Goal: Information Seeking & Learning: Find specific fact

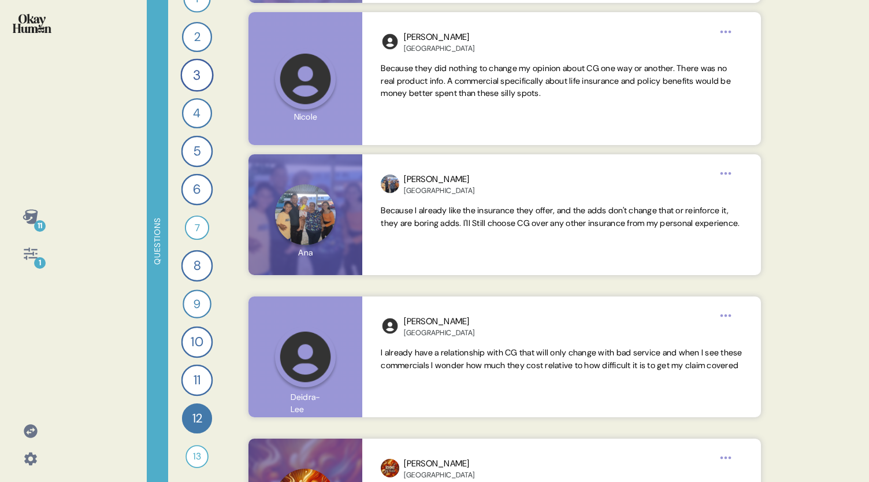
scroll to position [952, 0]
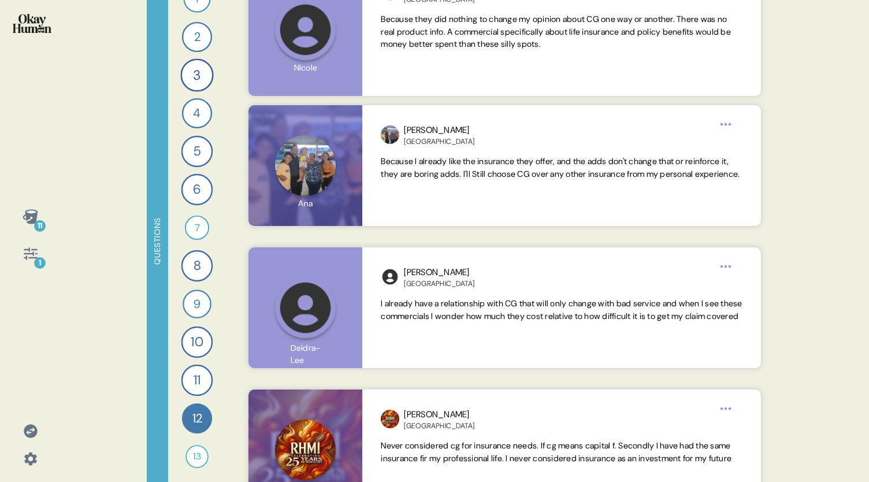
click at [40, 260] on div "1" at bounding box center [40, 263] width 12 height 12
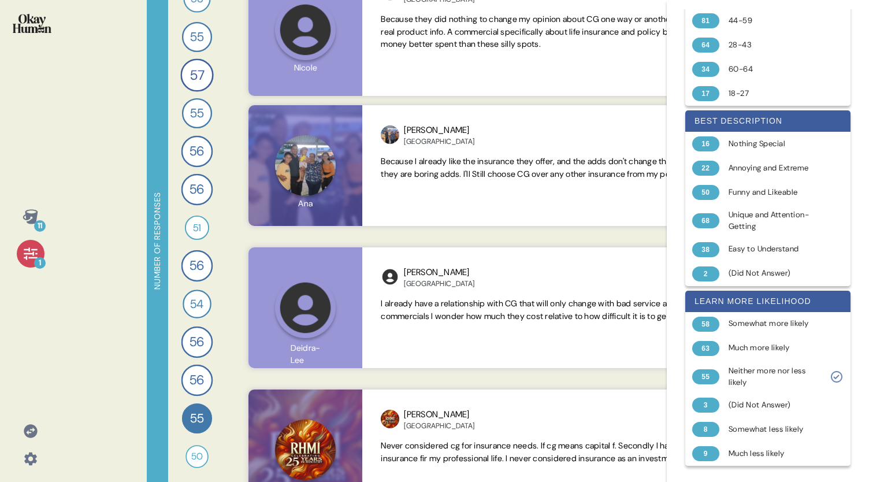
scroll to position [529, 0]
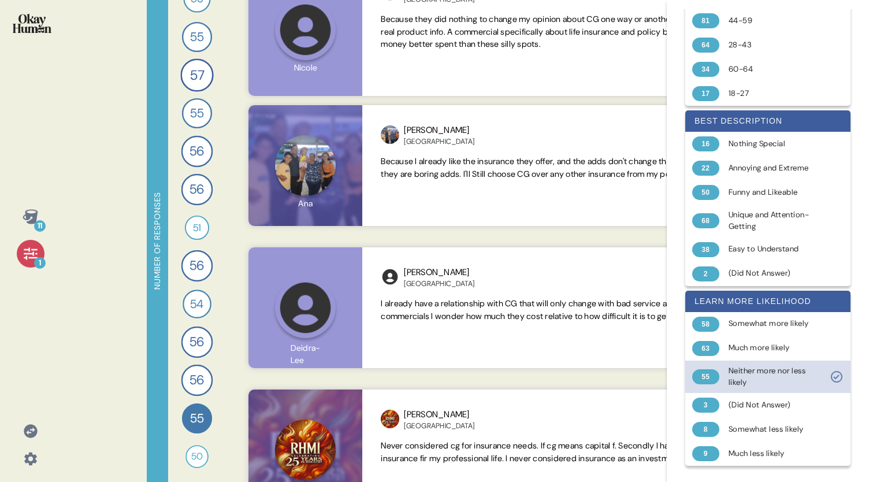
click at [833, 379] on icon at bounding box center [836, 376] width 6 height 5
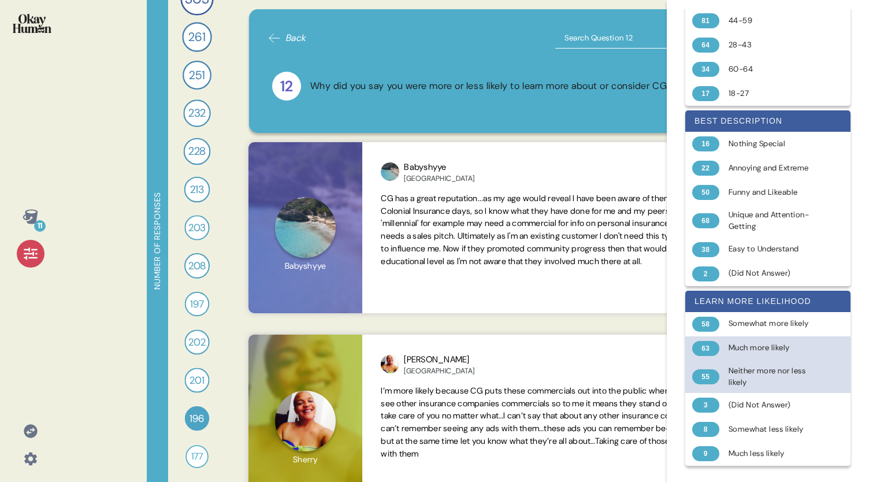
click at [784, 353] on div "Much more likely" at bounding box center [774, 348] width 92 height 12
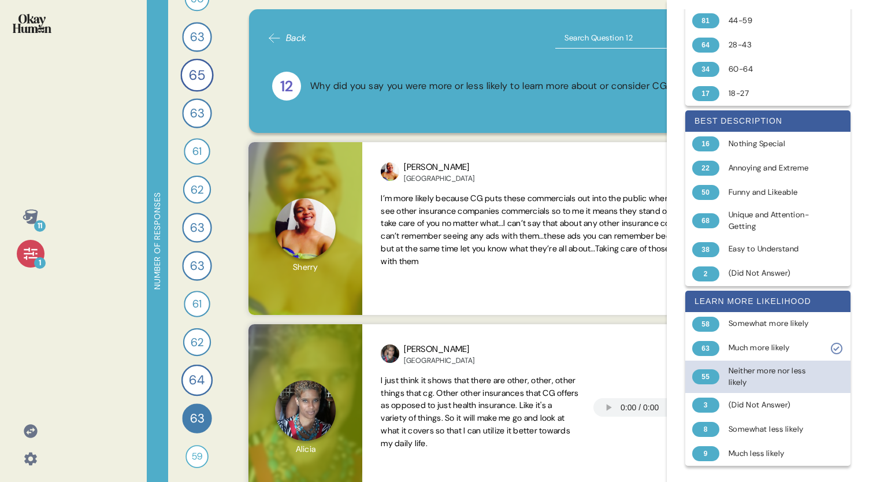
click at [51, 339] on div "11 1" at bounding box center [30, 241] width 61 height 482
click at [24, 260] on icon at bounding box center [31, 253] width 16 height 16
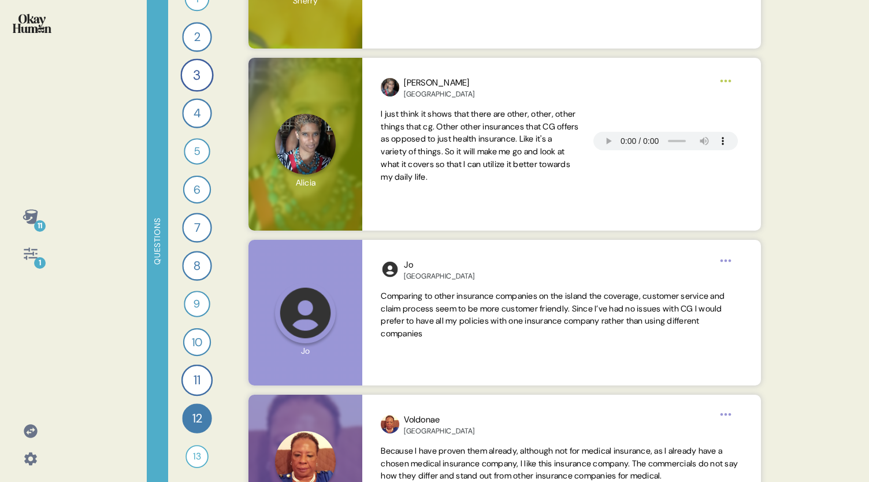
scroll to position [276, 0]
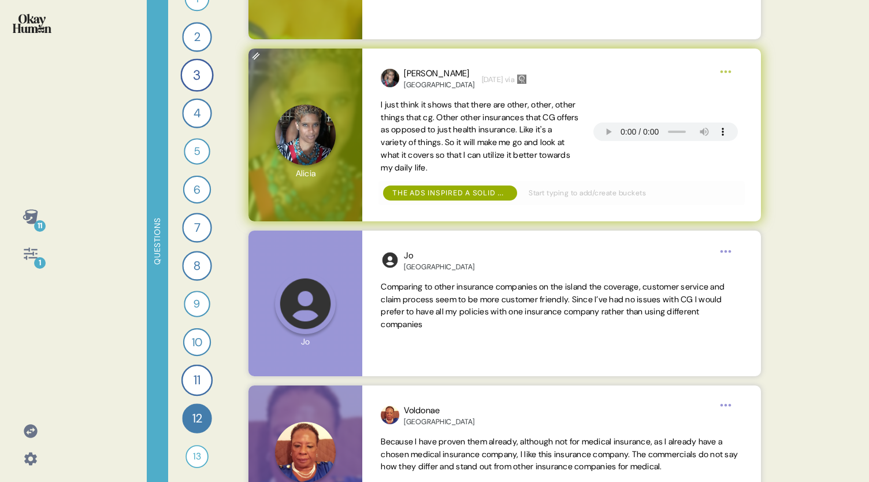
click at [749, 112] on div "[PERSON_NAME] Bermuda [DATE] via I just think it shows that there are other, ot…" at bounding box center [561, 135] width 398 height 173
click at [726, 97] on div "[PERSON_NAME] Bermuda [DATE] via I just think it shows that there are other, ot…" at bounding box center [561, 135] width 398 height 173
click at [723, 69] on html "11 1 Questions 1 Tell me what, if anything, you know about CG insurance. 60 Res…" at bounding box center [434, 241] width 869 height 482
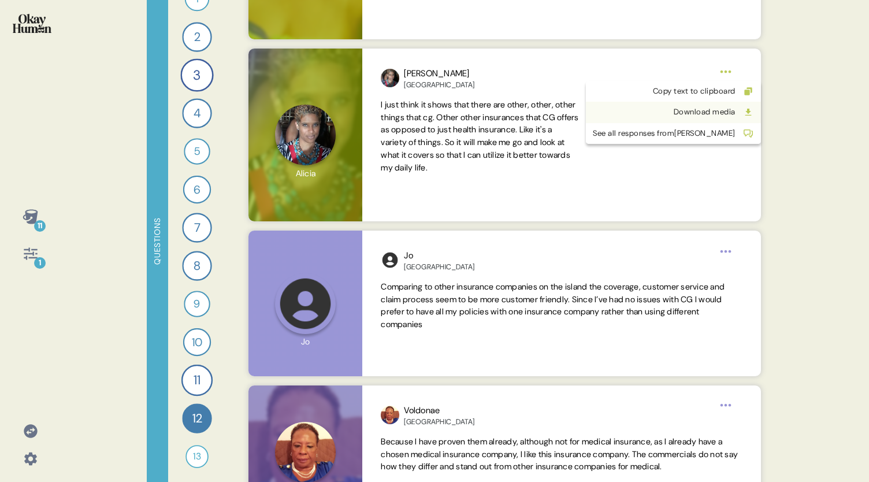
click at [700, 111] on div "Download media" at bounding box center [664, 112] width 143 height 12
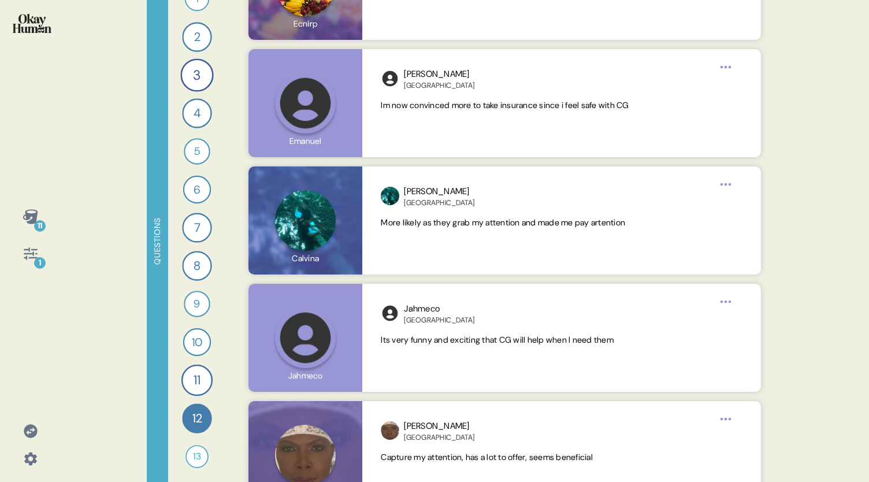
scroll to position [4695, 0]
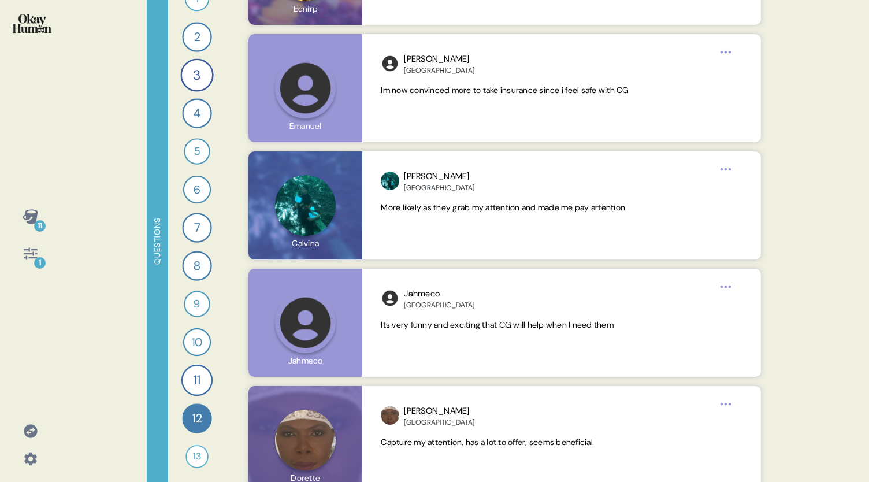
click at [28, 258] on icon at bounding box center [31, 253] width 16 height 16
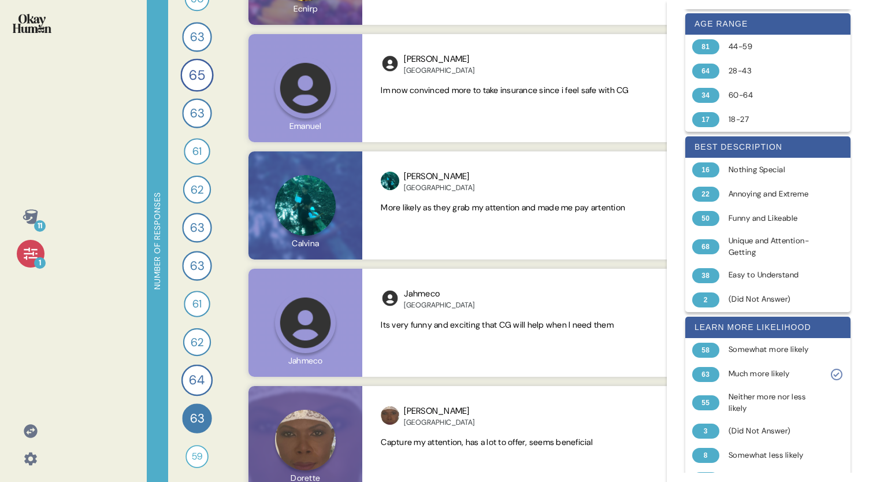
scroll to position [539, 0]
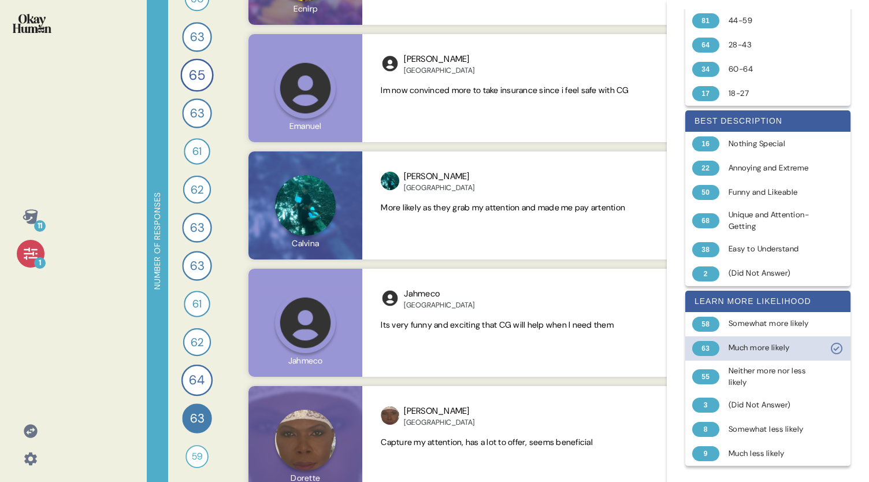
click at [795, 347] on div "Much more likely" at bounding box center [774, 348] width 92 height 12
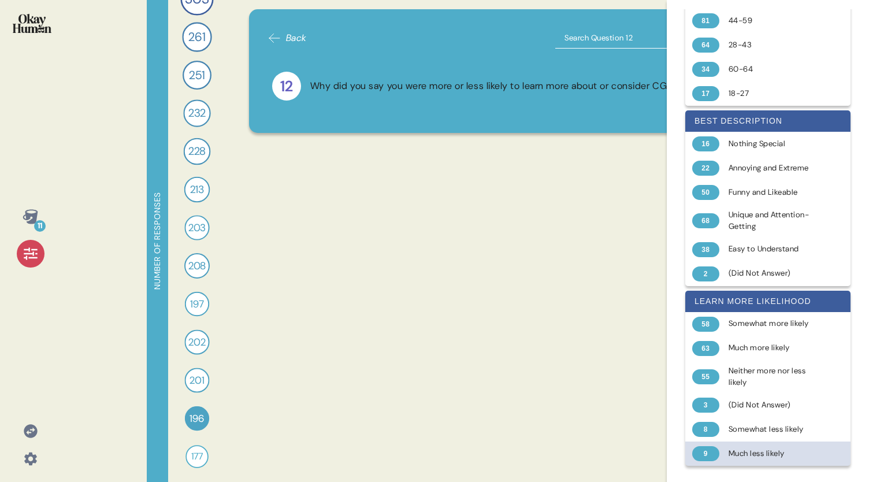
click at [788, 453] on div "Much less likely" at bounding box center [774, 454] width 92 height 12
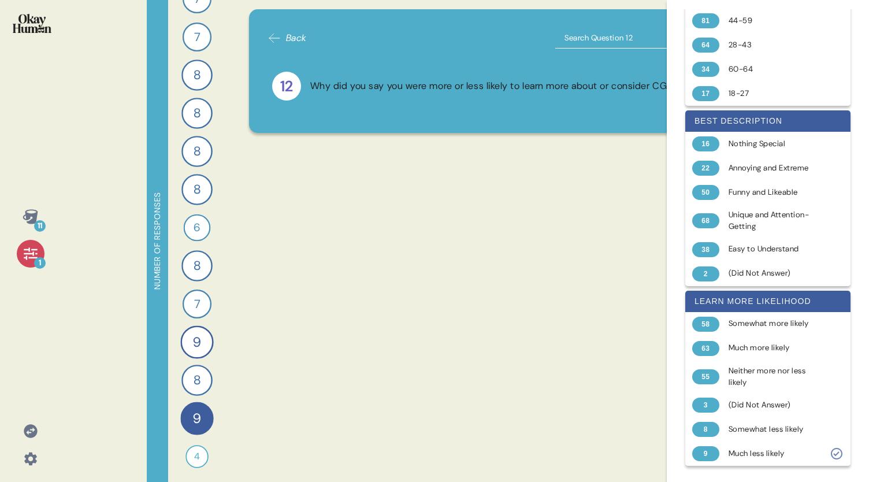
click at [28, 252] on icon at bounding box center [31, 253] width 16 height 16
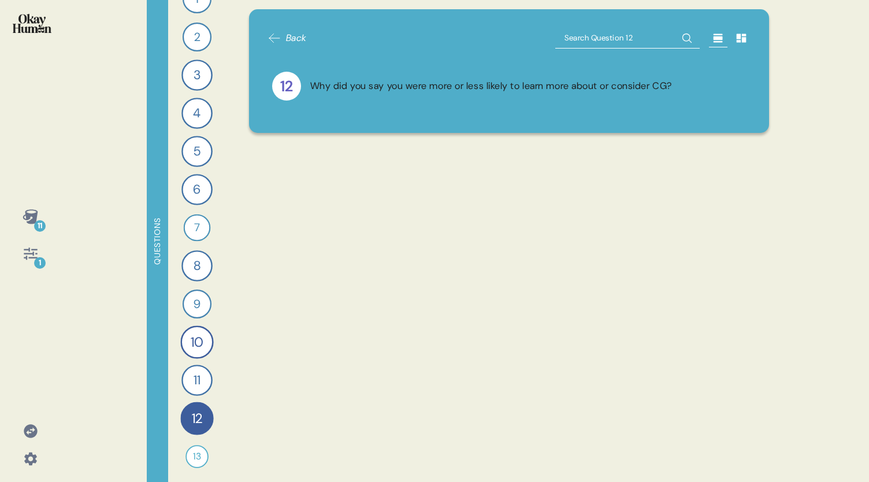
click at [31, 251] on icon at bounding box center [31, 253] width 16 height 16
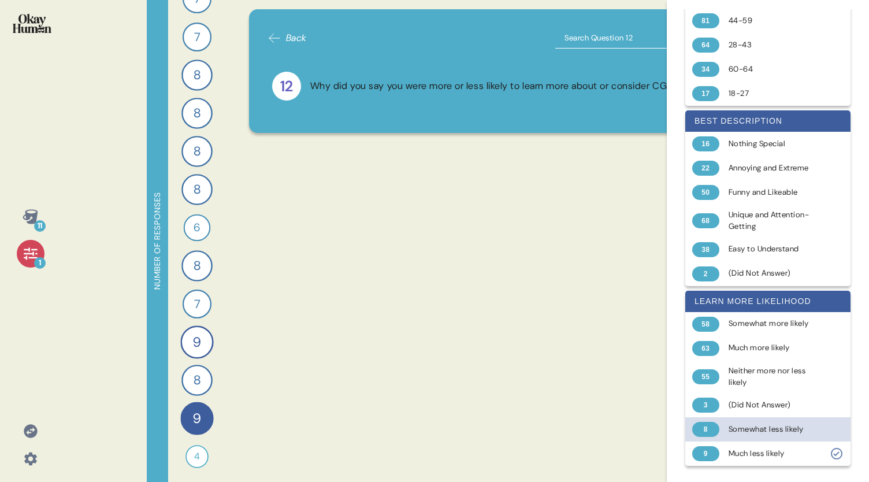
click at [829, 430] on div at bounding box center [836, 429] width 14 height 14
click at [23, 250] on icon at bounding box center [31, 253] width 16 height 16
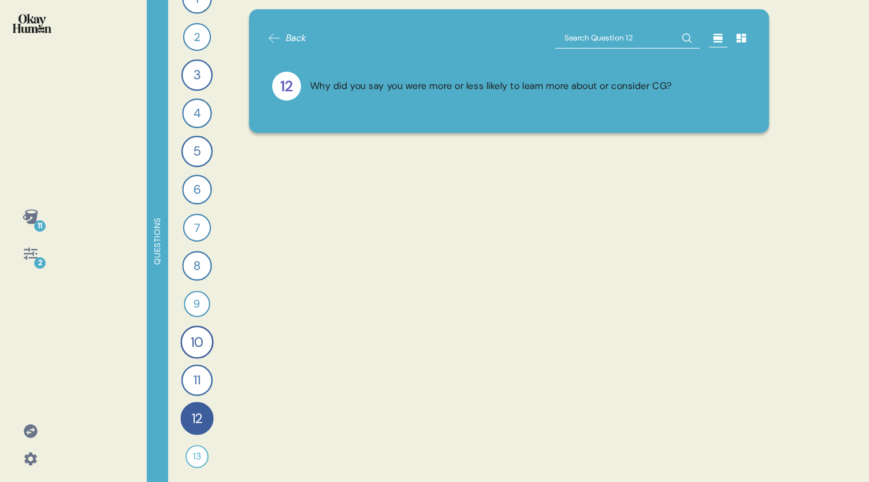
click at [281, 38] on icon at bounding box center [274, 38] width 14 height 14
click at [192, 419] on div "12" at bounding box center [196, 417] width 33 height 33
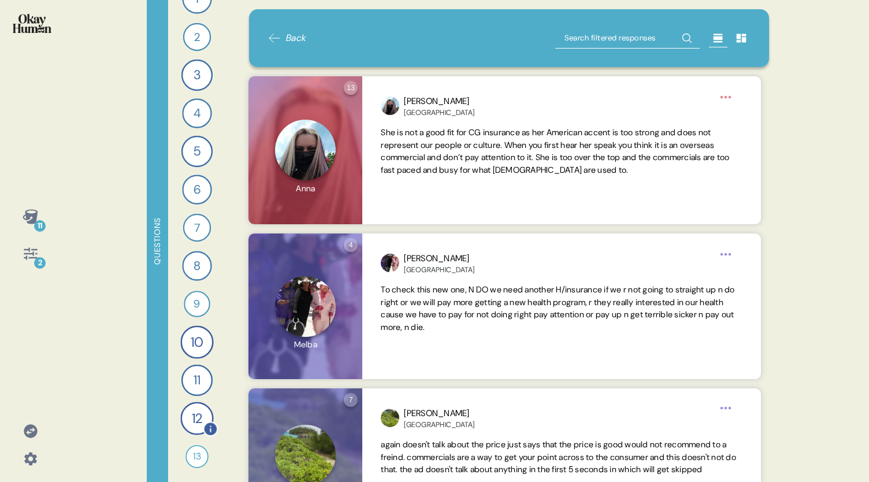
click at [192, 419] on div "12" at bounding box center [196, 417] width 33 height 33
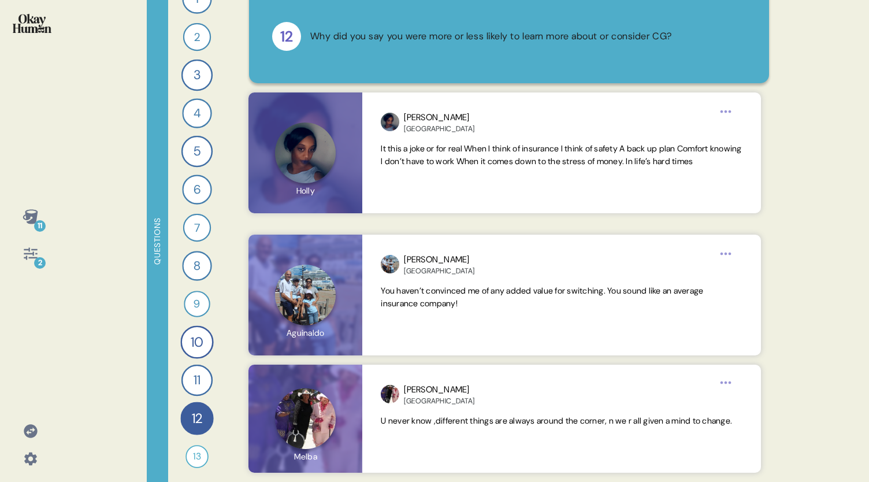
scroll to position [47, 0]
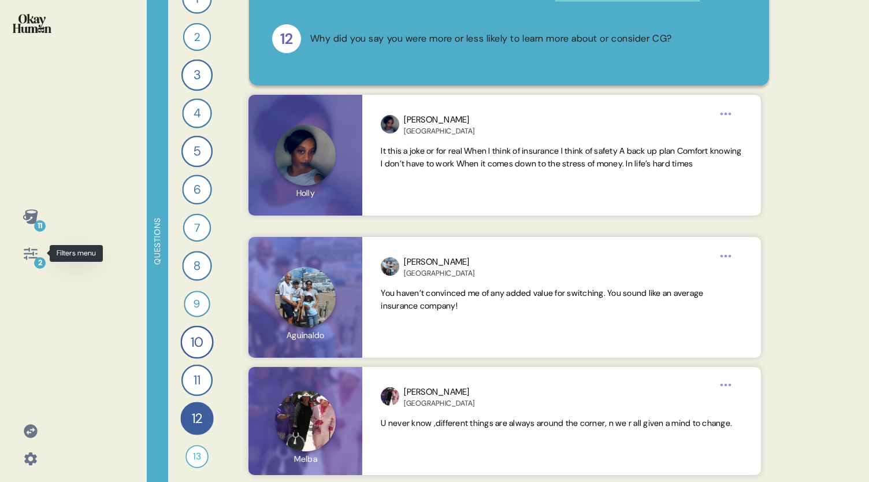
click at [36, 260] on div "2" at bounding box center [40, 263] width 12 height 12
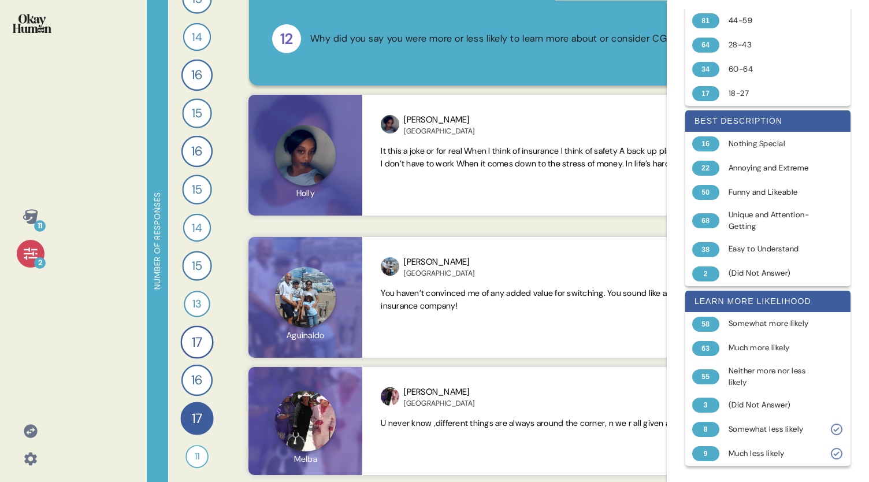
scroll to position [539, 0]
click at [828, 444] on div "9 Much less likely" at bounding box center [767, 453] width 165 height 24
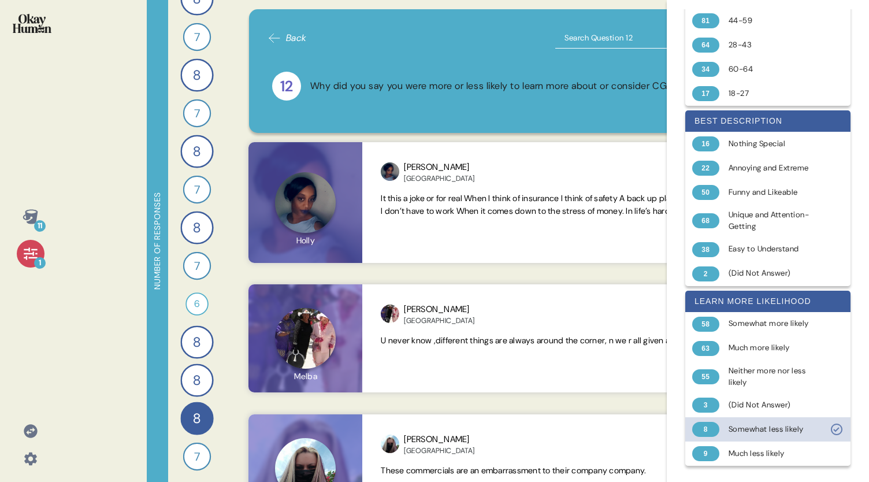
click at [829, 435] on icon at bounding box center [836, 429] width 14 height 14
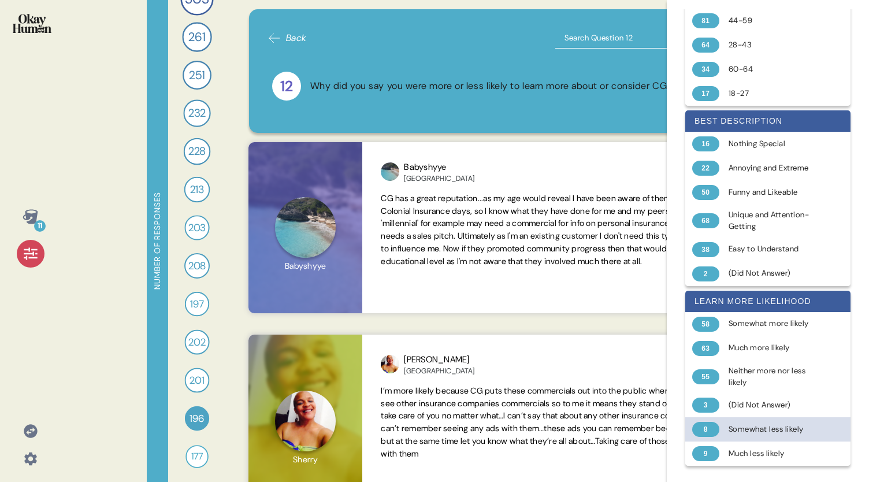
click at [25, 217] on icon at bounding box center [31, 217] width 16 height 16
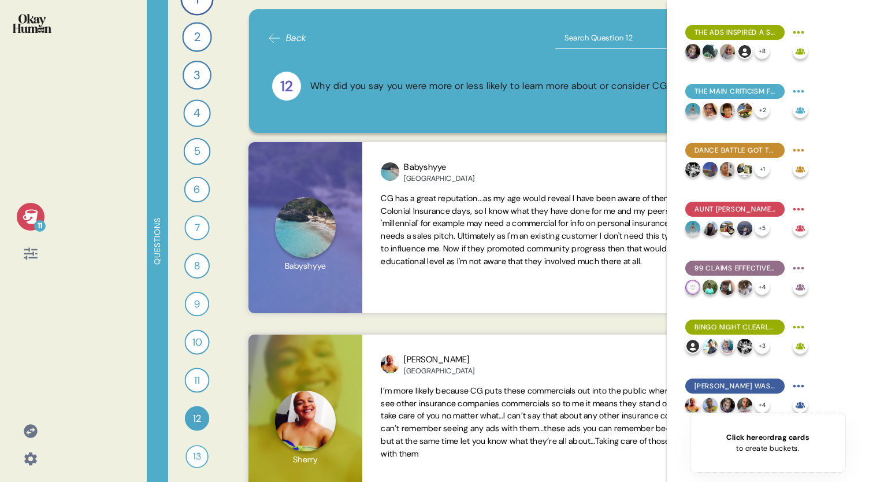
scroll to position [178, 0]
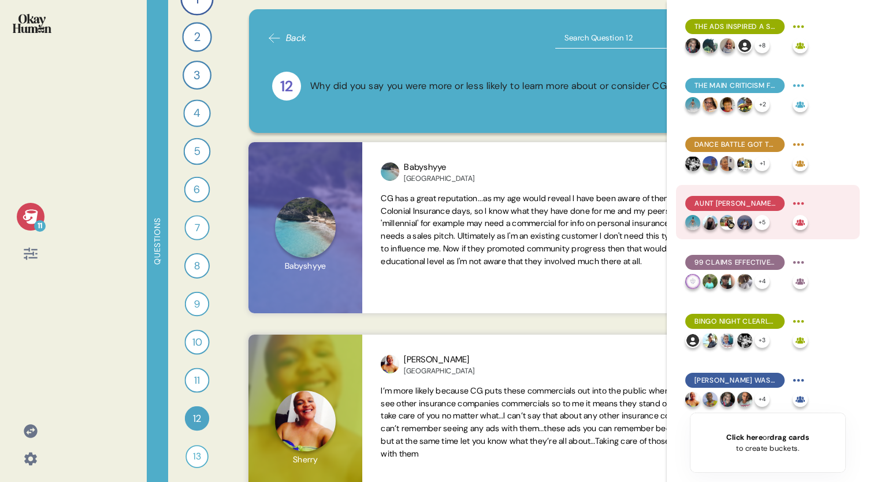
click at [723, 206] on span "Aunt [PERSON_NAME] was more relatable than not, though the ads could still feel…" at bounding box center [734, 203] width 81 height 10
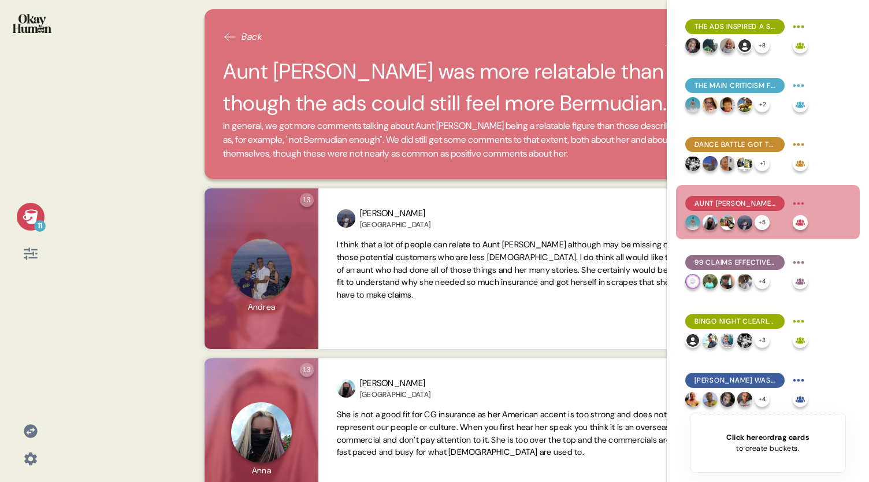
click at [28, 214] on icon at bounding box center [30, 216] width 15 height 14
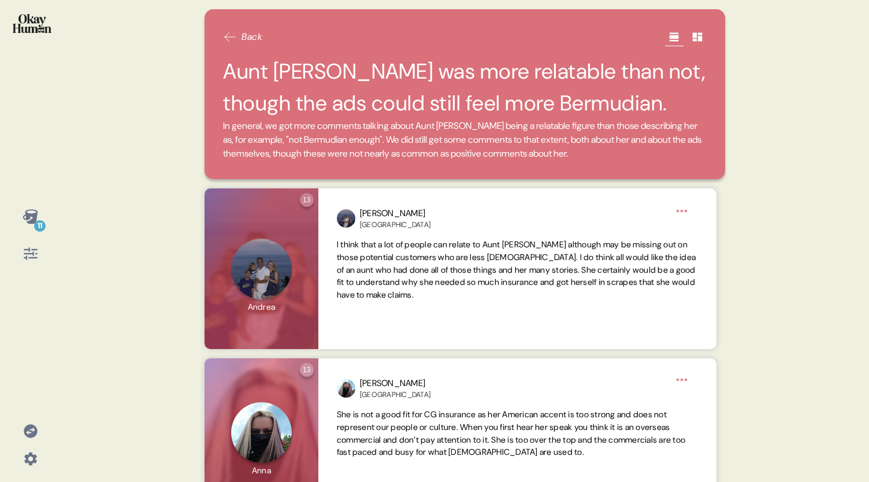
click at [655, 157] on span "In general, we got more comments talking about Aunt [PERSON_NAME] being a relat…" at bounding box center [464, 140] width 483 height 42
click at [659, 154] on span "In general, we got more comments talking about Aunt [PERSON_NAME] being a relat…" at bounding box center [464, 140] width 483 height 42
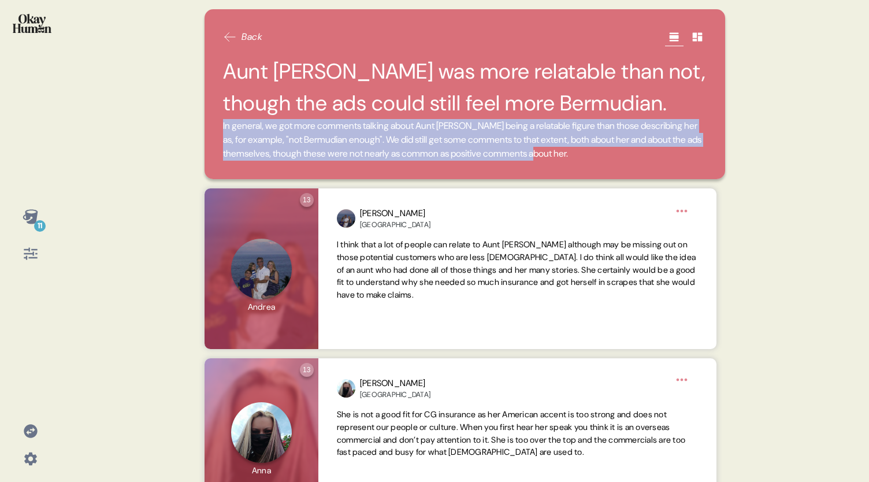
drag, startPoint x: 656, startPoint y: 154, endPoint x: 221, endPoint y: 127, distance: 436.3
click at [221, 127] on div "Back Aunt [PERSON_NAME] was more relatable than not, though the ads could still…" at bounding box center [464, 94] width 520 height 170
copy span "In general, we got more comments talking about Aunt [PERSON_NAME] being a relat…"
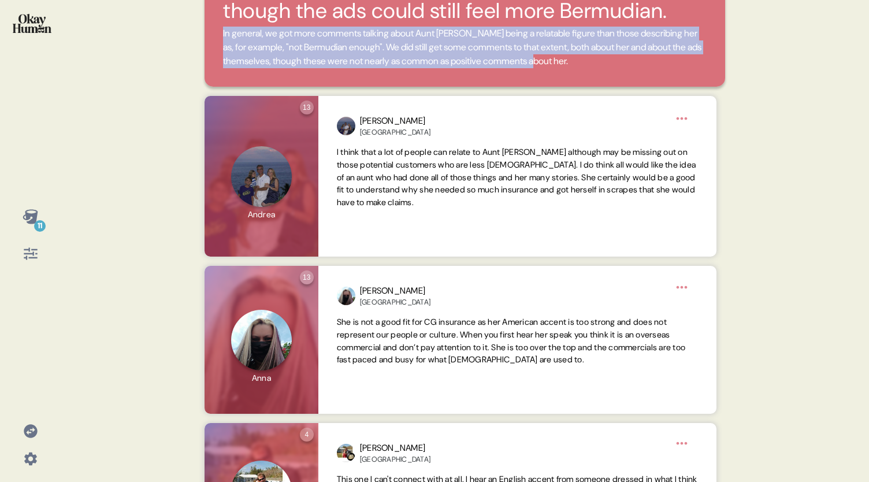
scroll to position [116, 0]
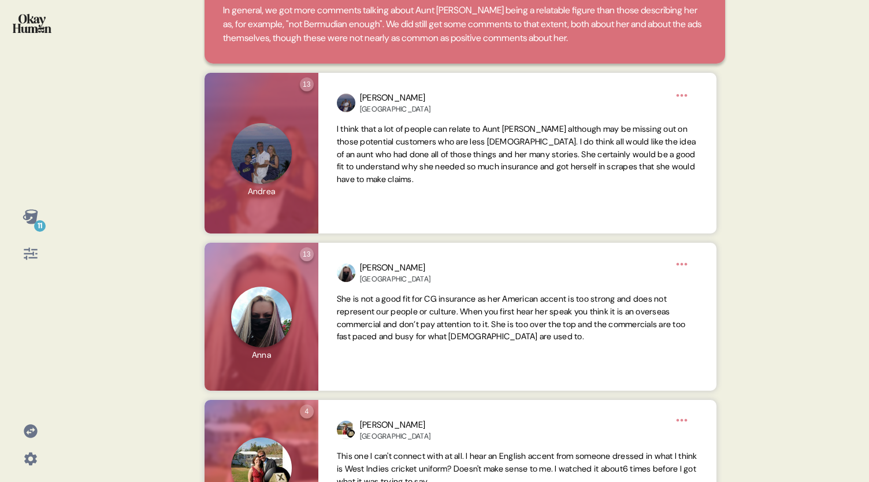
click at [812, 403] on div "11 Back Aunt [PERSON_NAME] was more relatable than not, though the ads could st…" at bounding box center [434, 241] width 869 height 482
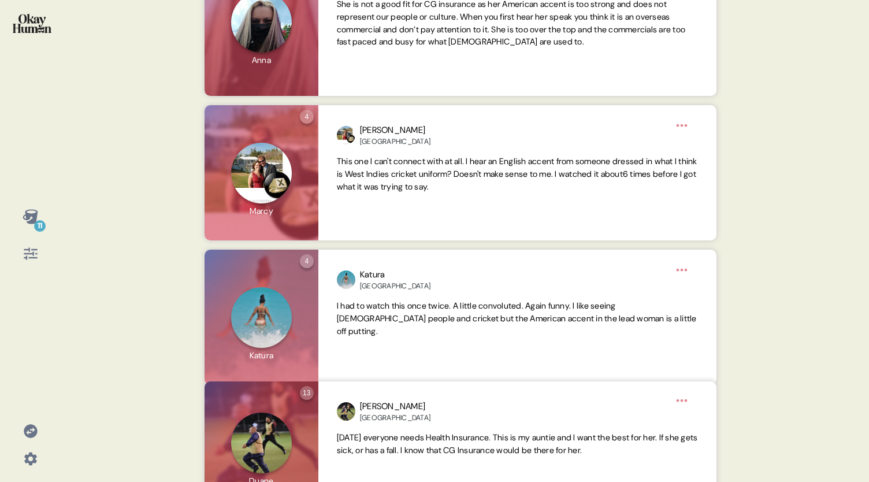
scroll to position [429, 0]
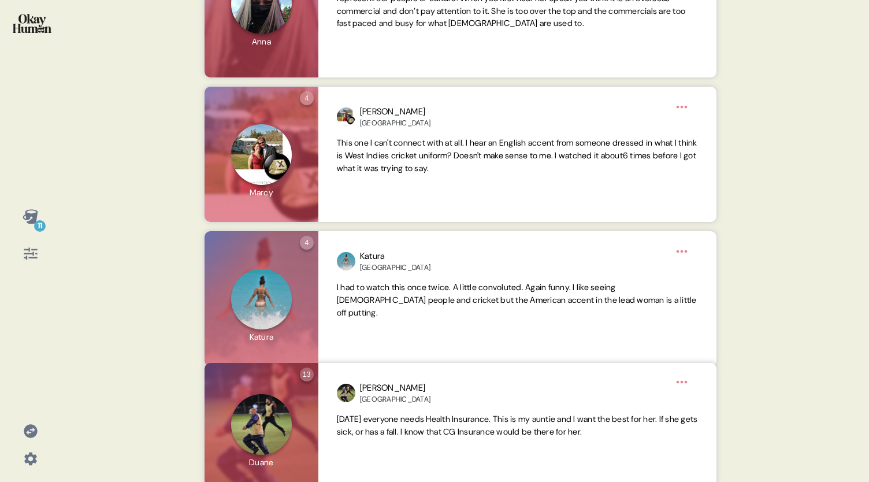
drag, startPoint x: 739, startPoint y: 218, endPoint x: 738, endPoint y: 251, distance: 32.9
click at [738, 251] on div "11 Back Aunt [PERSON_NAME] was more relatable than not, though the ads could st…" at bounding box center [434, 241] width 869 height 482
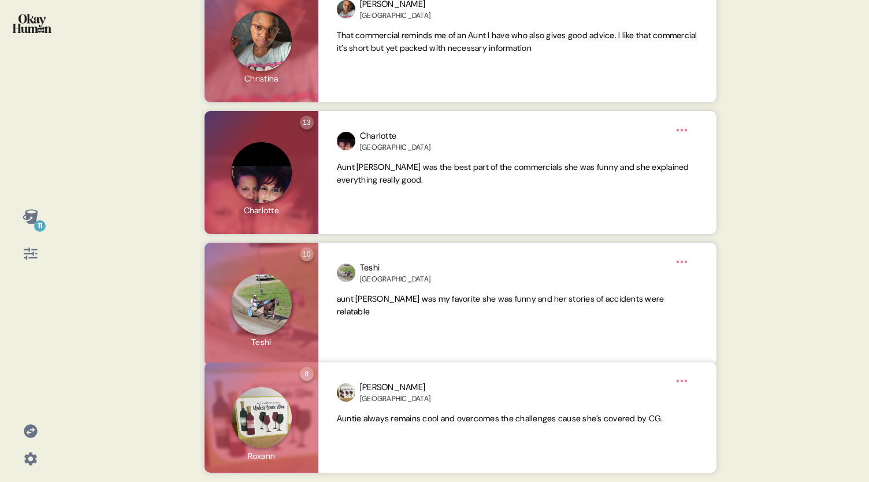
scroll to position [953, 0]
click at [34, 217] on icon at bounding box center [30, 216] width 15 height 14
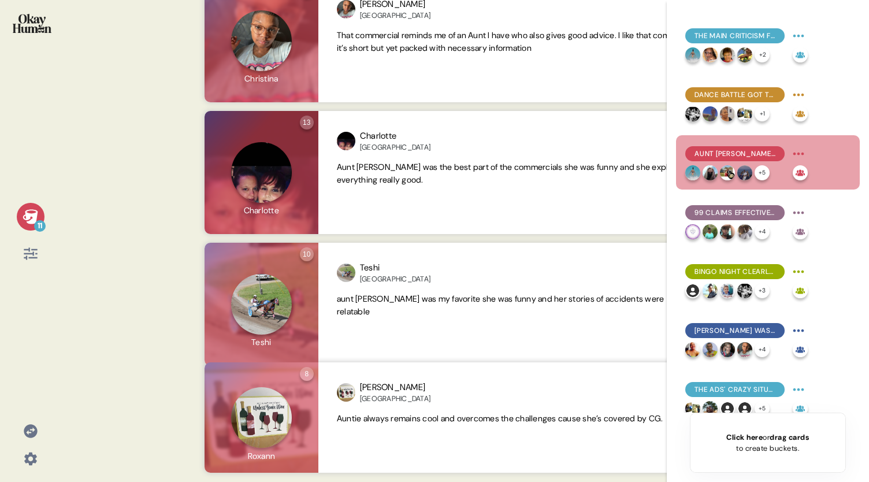
scroll to position [240, 0]
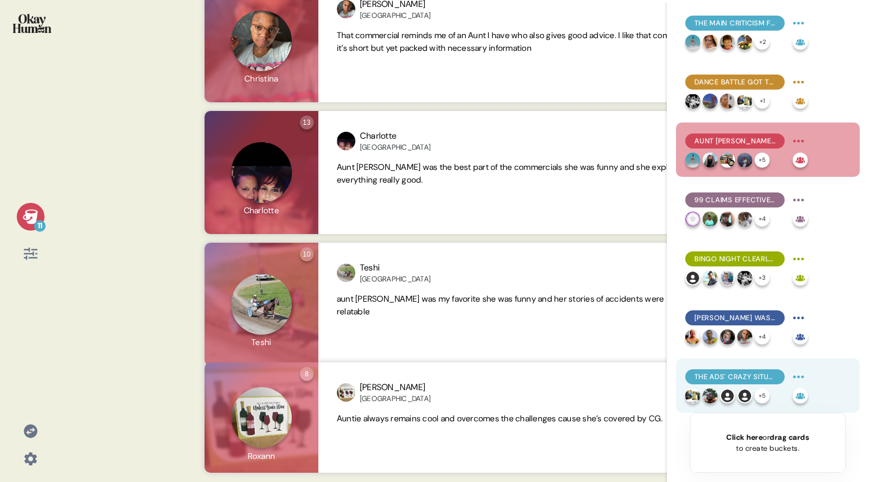
click at [698, 384] on div "The ads' crazy situations paint CG as insurance that'll cover you no matter wha…" at bounding box center [734, 376] width 99 height 15
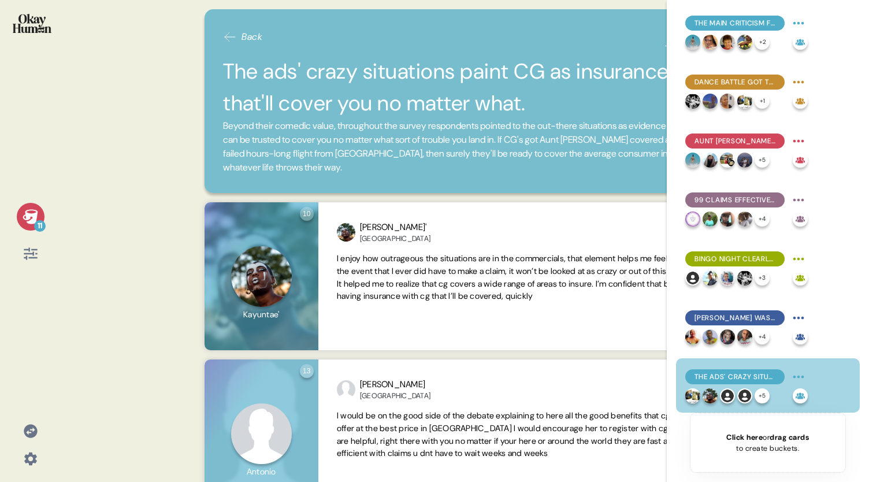
click at [29, 217] on icon at bounding box center [30, 216] width 15 height 14
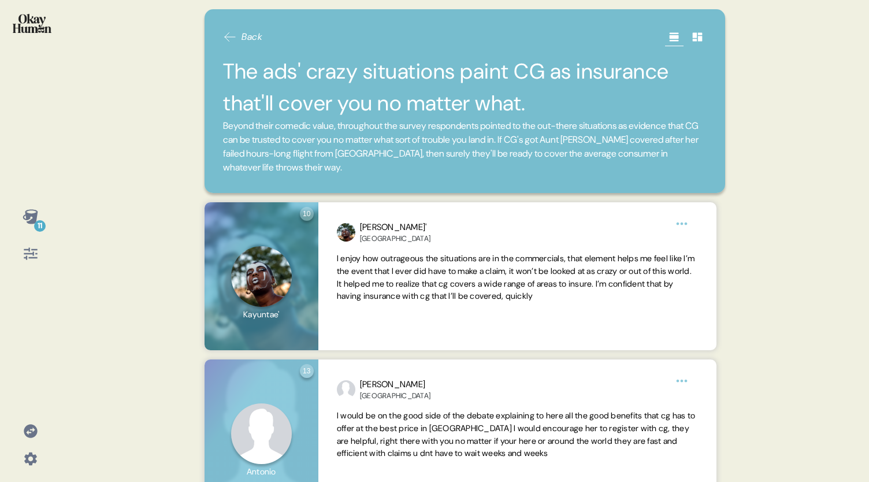
click at [364, 166] on span "Beyond their comedic value, throughout the survey respondents pointed to the ou…" at bounding box center [464, 146] width 483 height 55
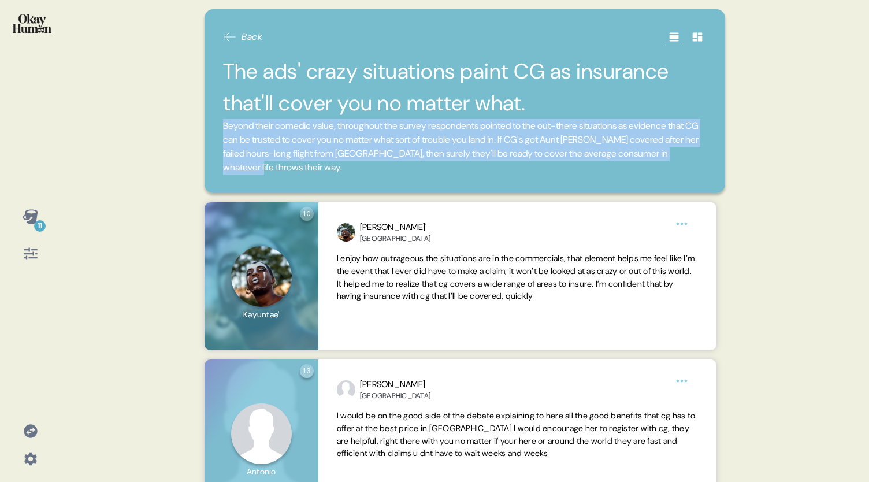
drag, startPoint x: 366, startPoint y: 168, endPoint x: 219, endPoint y: 125, distance: 152.3
click at [219, 125] on div "Back The ads' crazy situations paint CG as insurance that'll cover you no matte…" at bounding box center [464, 101] width 520 height 184
copy span "Beyond their comedic value, throughout the survey respondents pointed to the ou…"
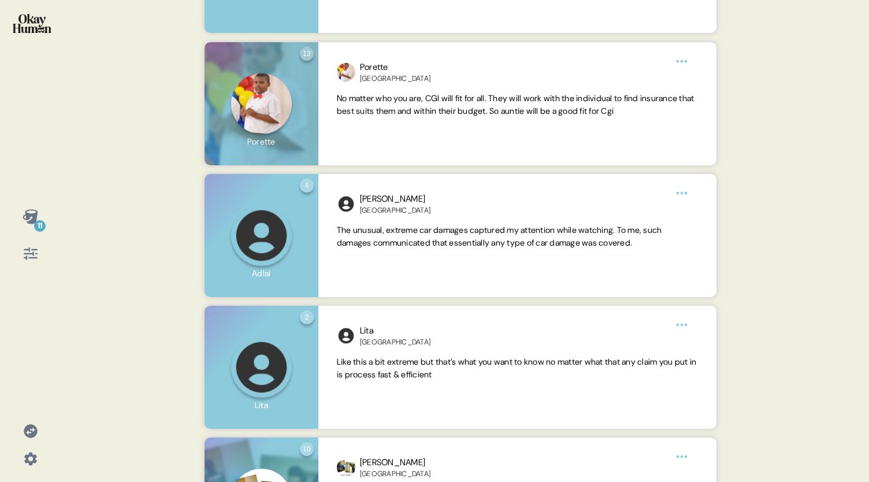
scroll to position [654, 0]
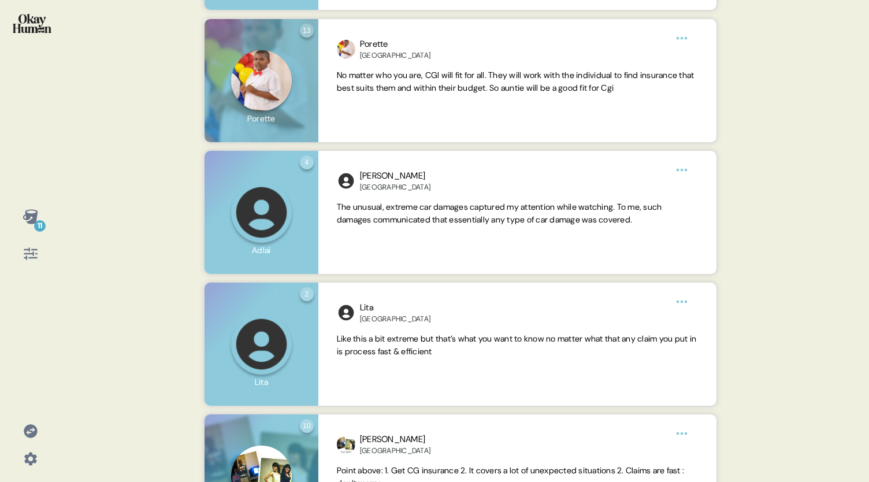
click at [795, 123] on div "11 Back The ads' crazy situations paint CG as insurance that'll cover you no ma…" at bounding box center [434, 241] width 869 height 482
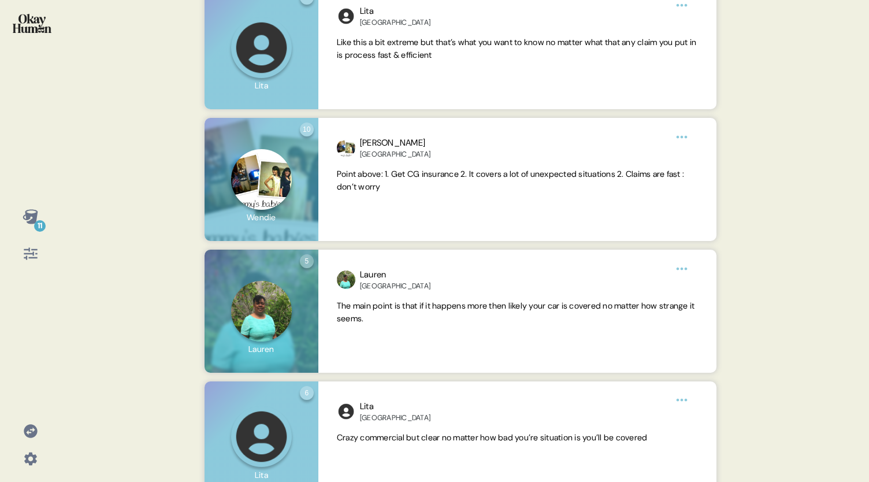
scroll to position [978, 0]
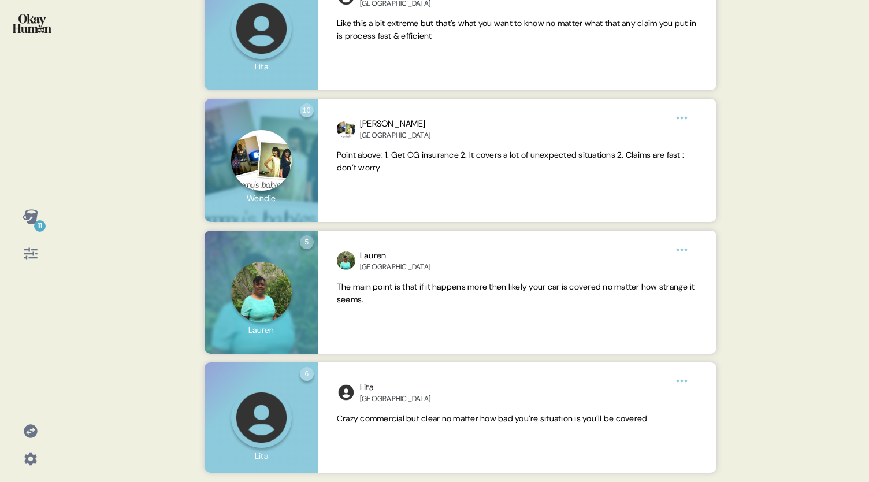
drag, startPoint x: 739, startPoint y: 340, endPoint x: 774, endPoint y: -35, distance: 377.1
click at [774, 0] on html "11 Back The ads' crazy situations paint CG as insurance that'll cover you no ma…" at bounding box center [434, 241] width 869 height 482
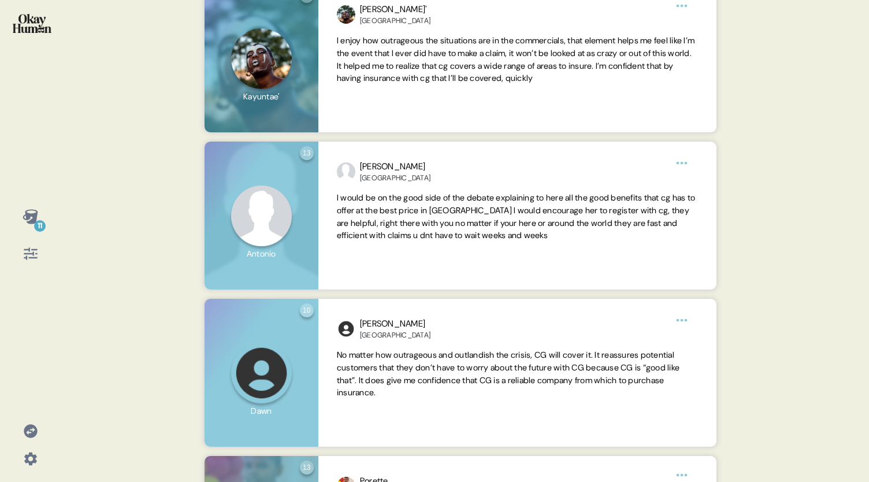
scroll to position [0, 0]
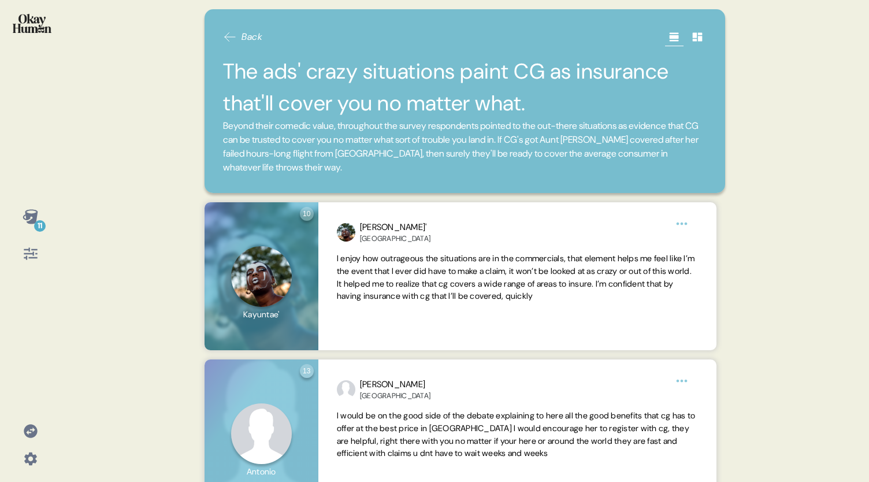
click at [25, 206] on div "11" at bounding box center [31, 217] width 28 height 28
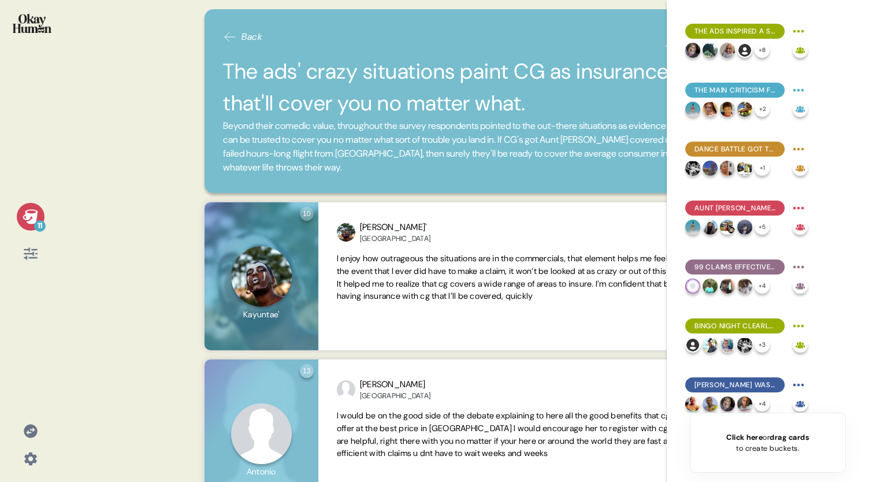
scroll to position [188, 0]
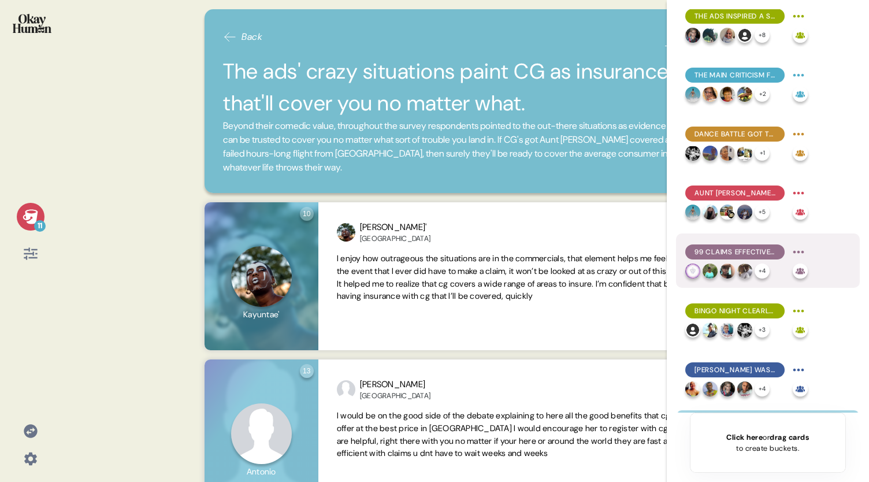
click at [712, 253] on span "99 Claims effectively got across the point on speed of claim payouts." at bounding box center [734, 252] width 81 height 10
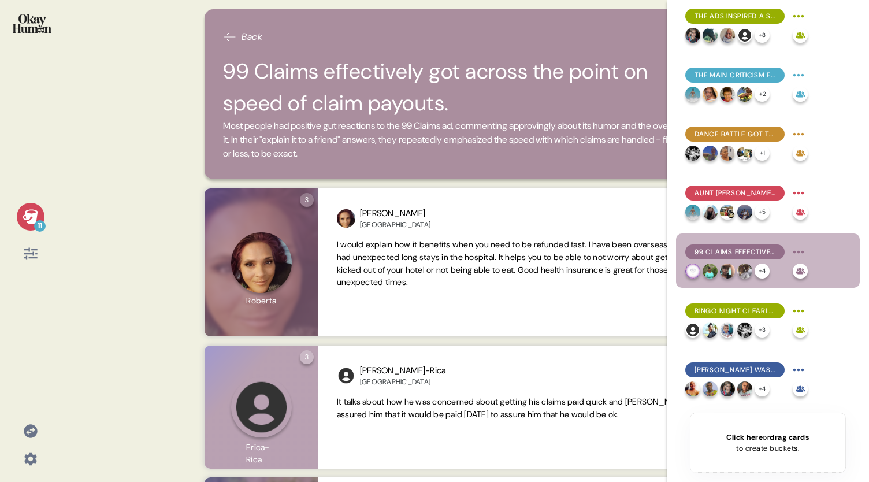
click at [34, 211] on icon at bounding box center [31, 217] width 16 height 16
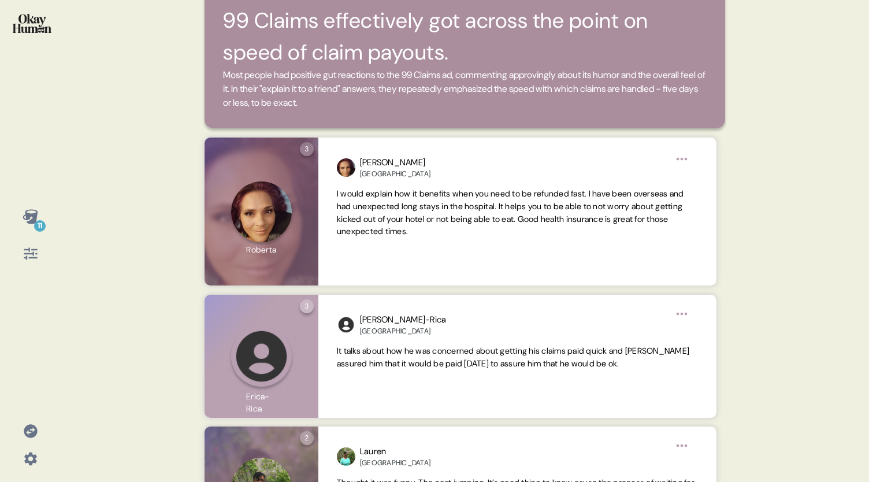
scroll to position [40, 0]
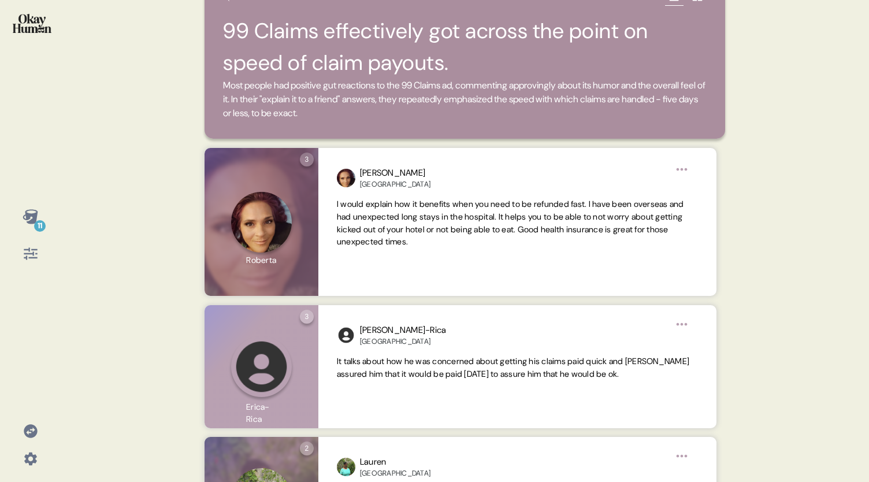
click at [28, 226] on div "11" at bounding box center [31, 217] width 28 height 28
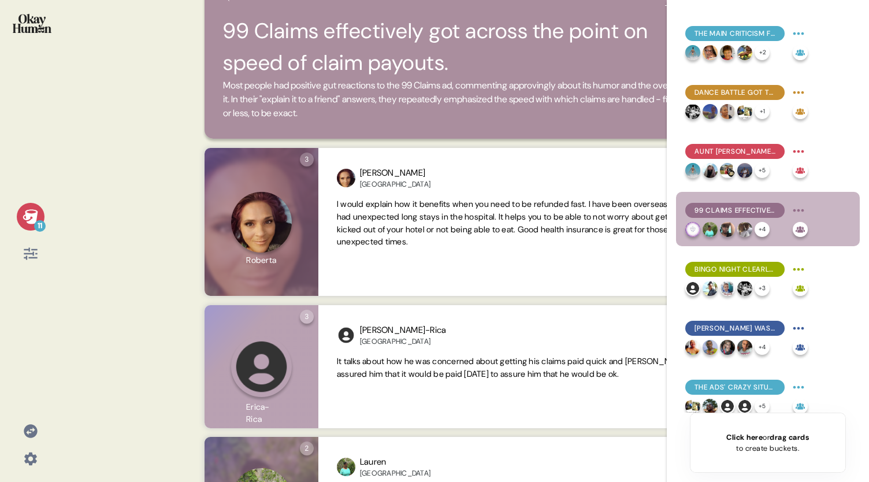
scroll to position [237, 0]
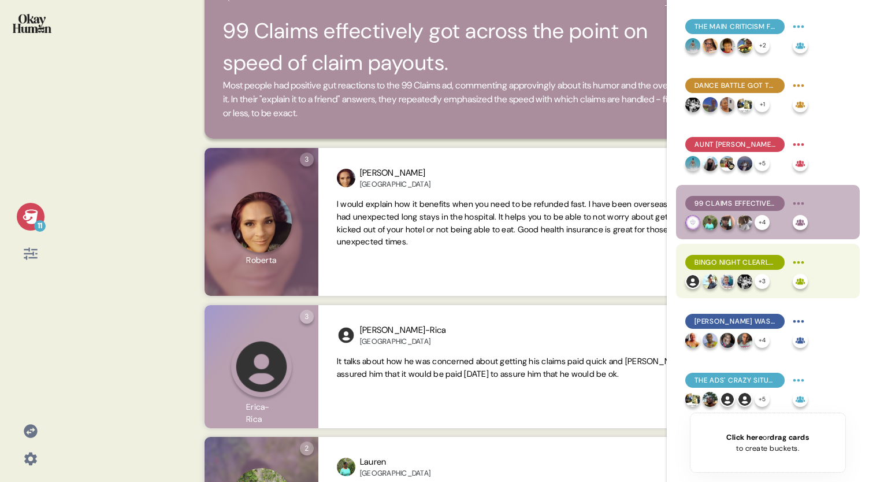
click at [720, 264] on span "Bingo Night clearly focused on medical insurance." at bounding box center [734, 262] width 81 height 10
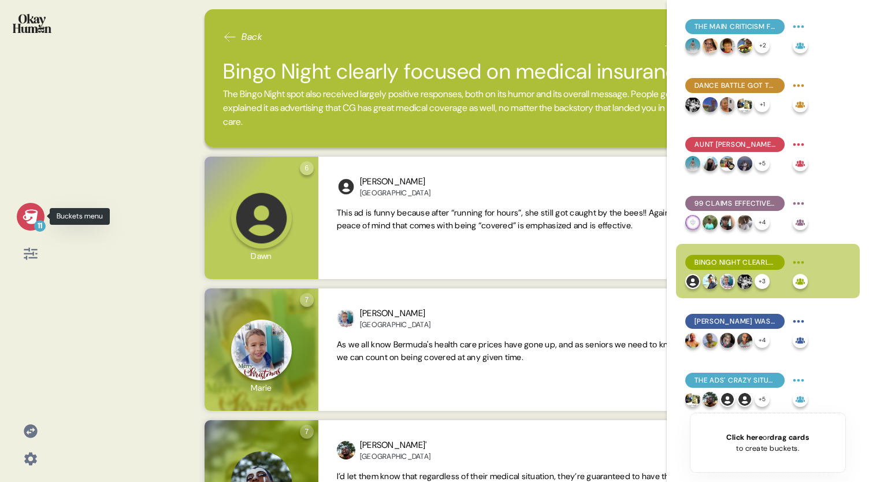
click at [36, 214] on icon at bounding box center [30, 216] width 15 height 14
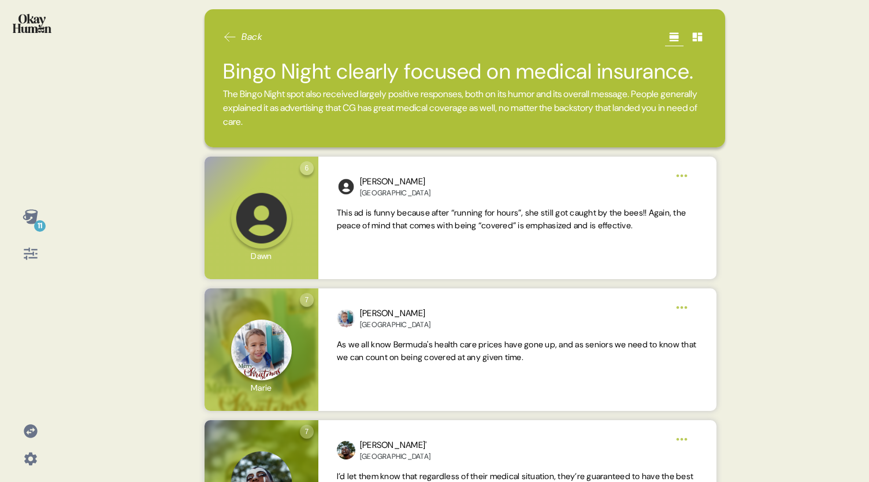
click at [28, 218] on icon at bounding box center [30, 216] width 15 height 14
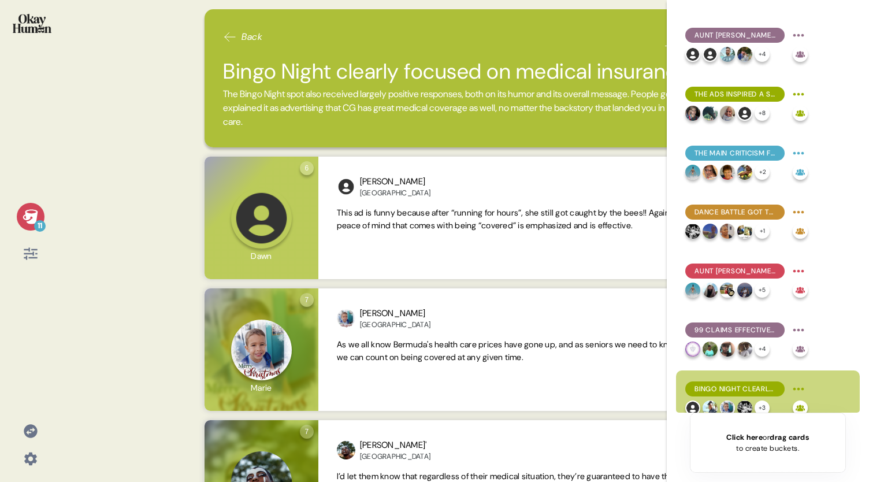
scroll to position [118, 0]
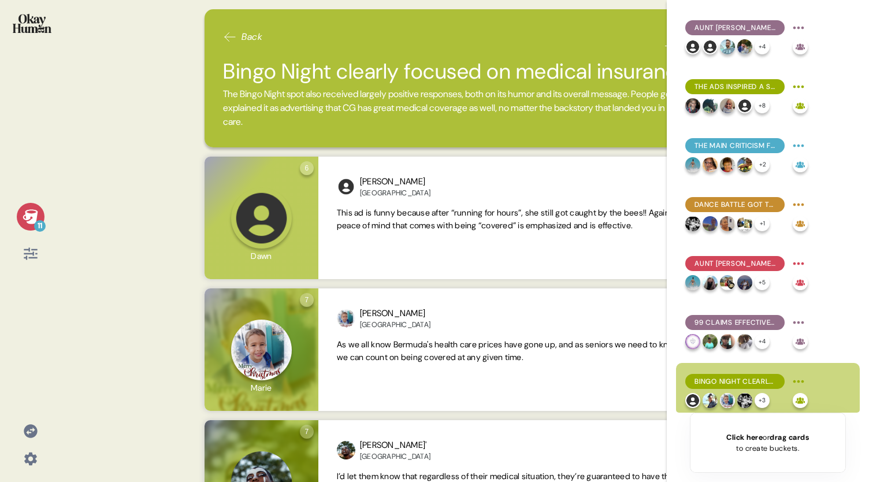
drag, startPoint x: 859, startPoint y: 273, endPoint x: 858, endPoint y: 304, distance: 31.2
click at [858, 304] on div "Overall, the ads were described as funny, outrageous, and attention-grabbing. +…" at bounding box center [768, 241] width 202 height 482
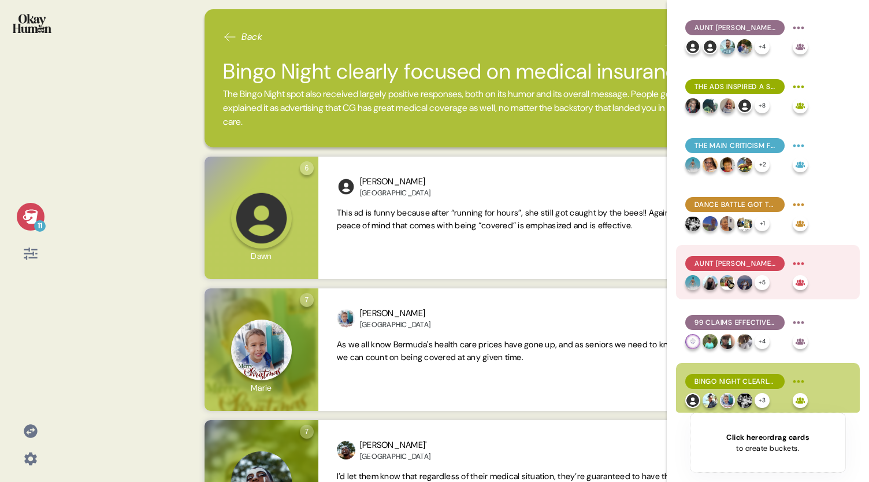
click at [740, 256] on div "Aunt [PERSON_NAME] was more relatable than not, though the ads could still feel…" at bounding box center [734, 263] width 99 height 15
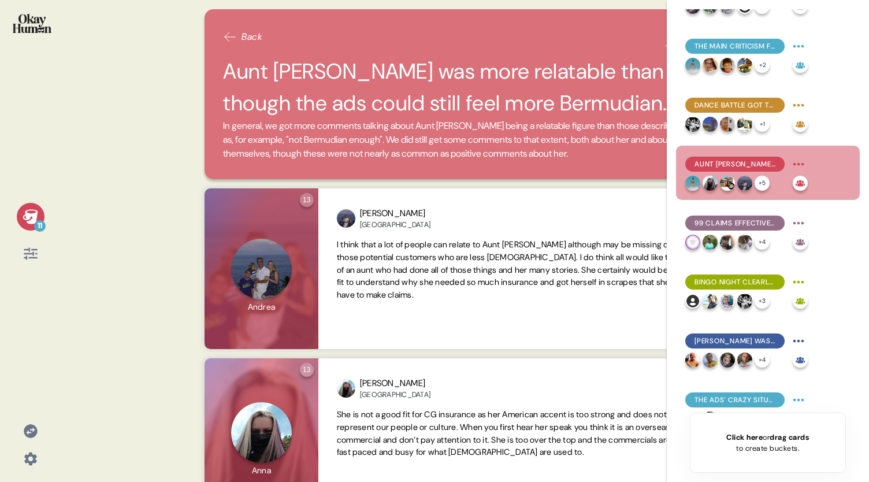
scroll to position [240, 0]
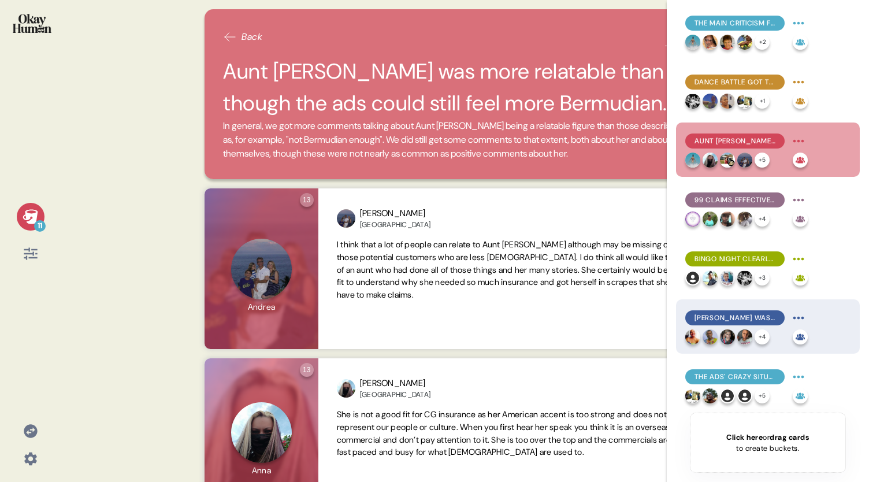
click at [722, 322] on span "[PERSON_NAME] was surprisingly relatable, with some commenting on the value ele…" at bounding box center [734, 317] width 81 height 10
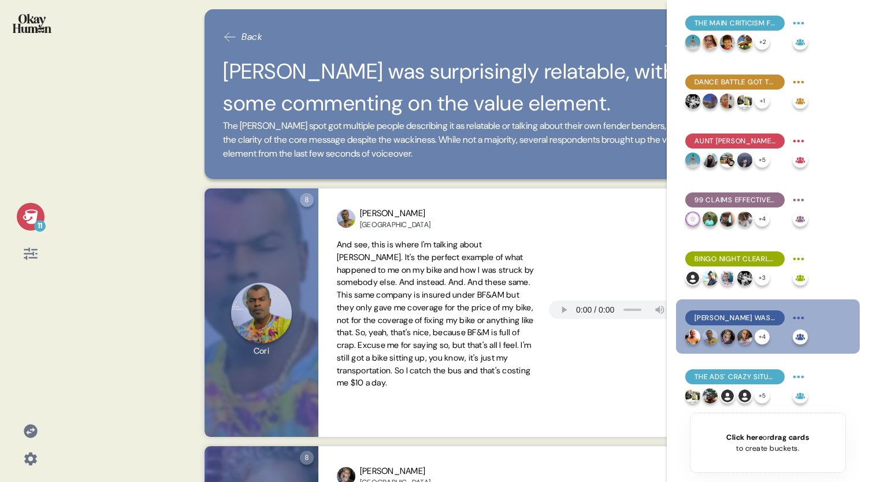
click at [29, 207] on div "11" at bounding box center [31, 217] width 28 height 28
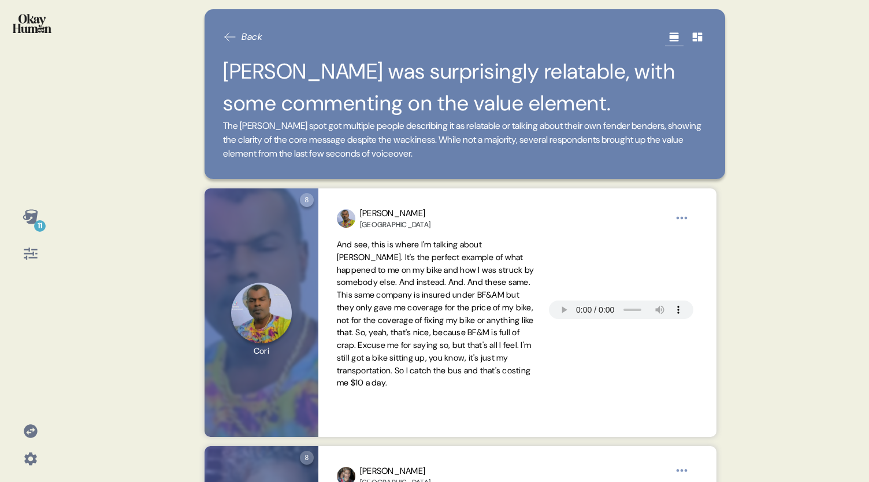
click at [245, 31] on span "Back" at bounding box center [251, 37] width 21 height 14
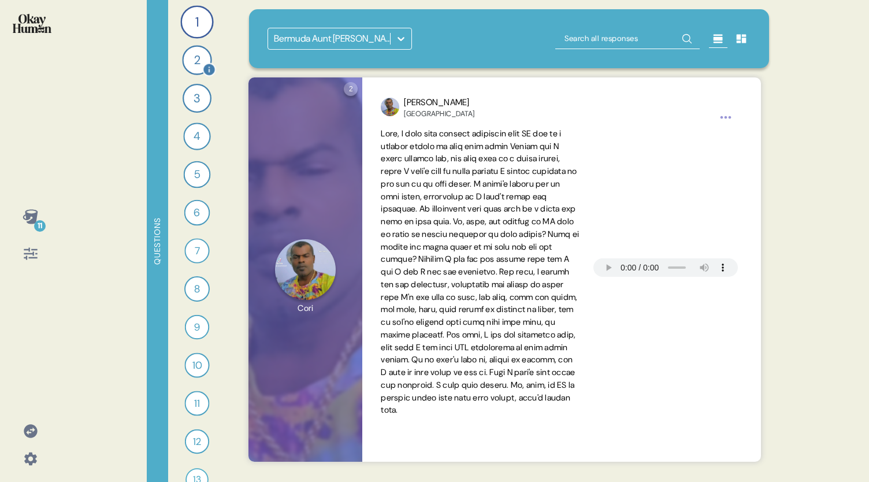
click at [193, 61] on div "2" at bounding box center [196, 59] width 29 height 29
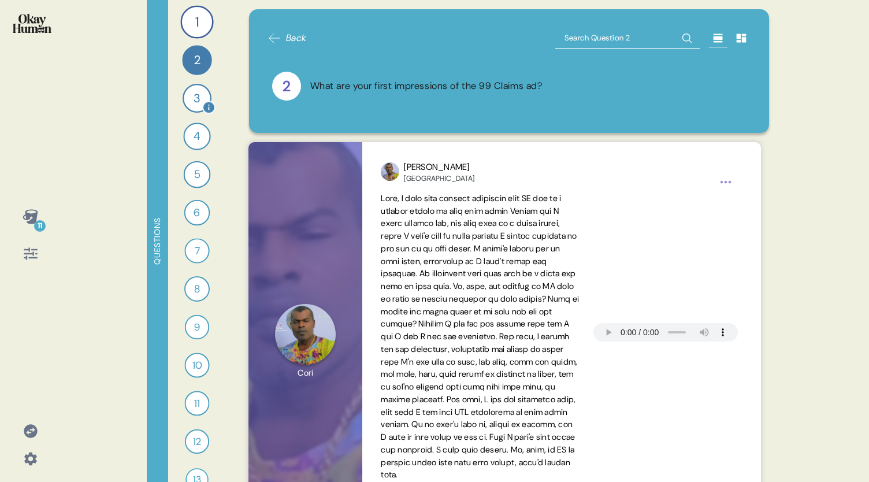
click at [191, 96] on div "3" at bounding box center [197, 98] width 29 height 29
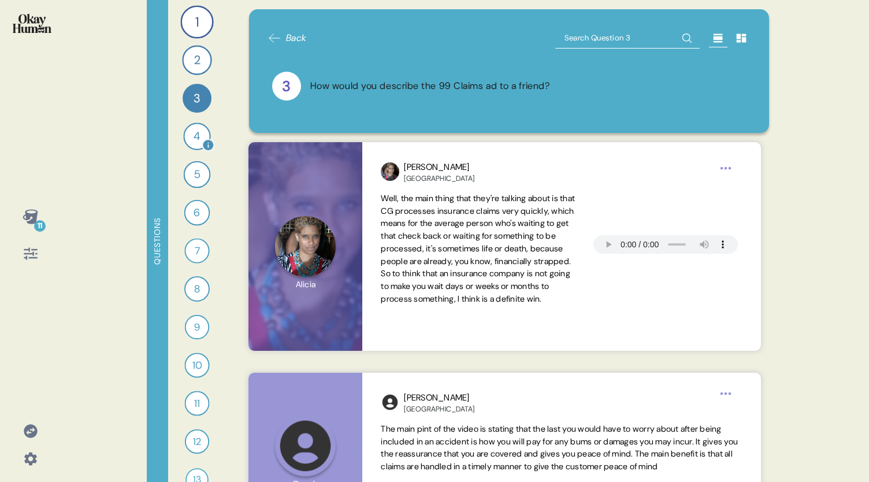
click at [191, 139] on div "4" at bounding box center [196, 135] width 27 height 27
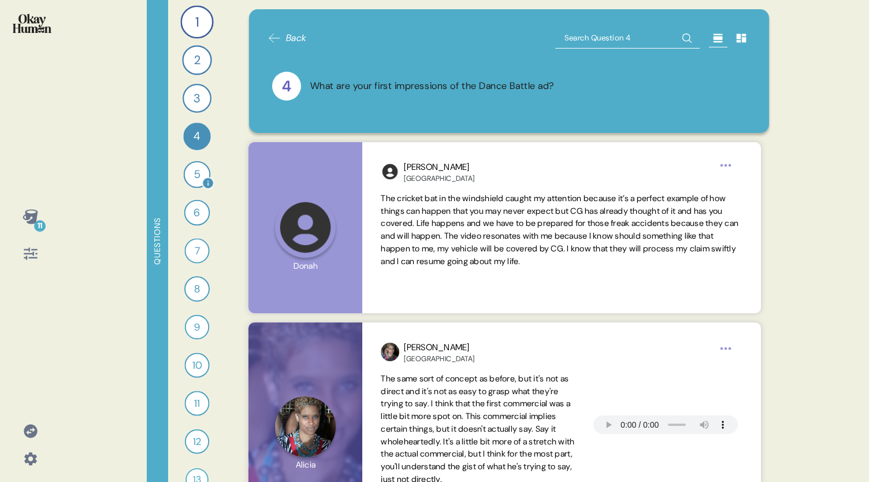
click at [193, 180] on div "5" at bounding box center [197, 174] width 27 height 27
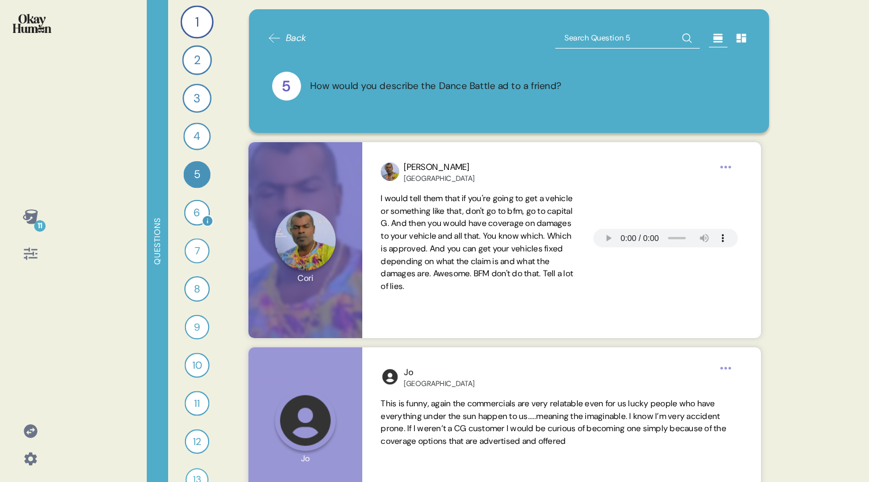
click at [192, 217] on div "6" at bounding box center [197, 213] width 26 height 26
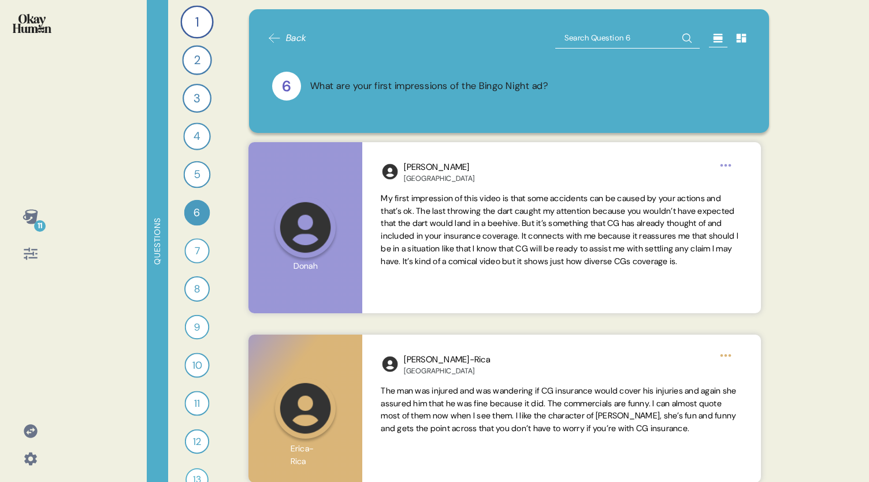
click at [583, 38] on input "text" at bounding box center [627, 38] width 144 height 21
type input "attention"
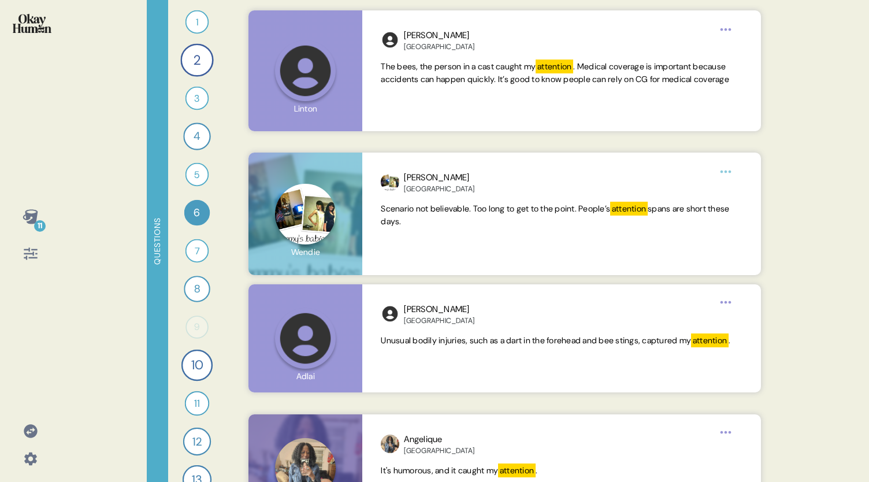
scroll to position [319, 0]
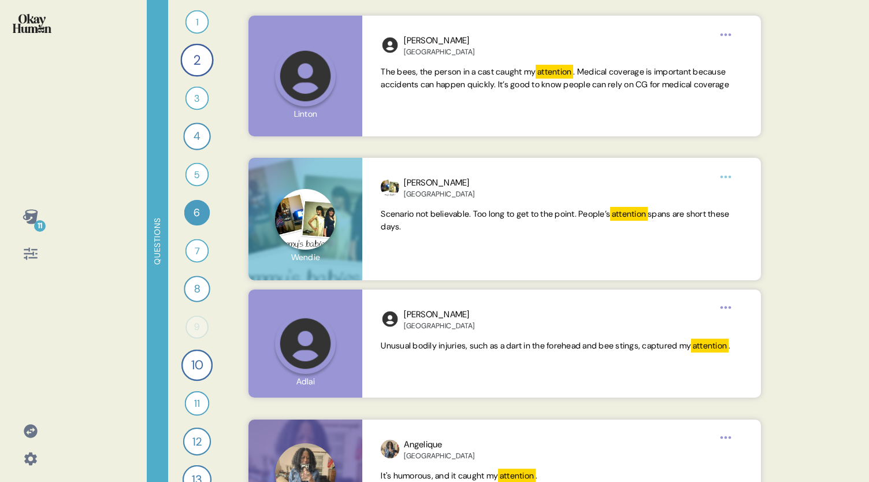
click at [806, 214] on div "11 Questions 1 Tell me what, if anything, you know about CG insurance. 1 Respon…" at bounding box center [434, 241] width 869 height 482
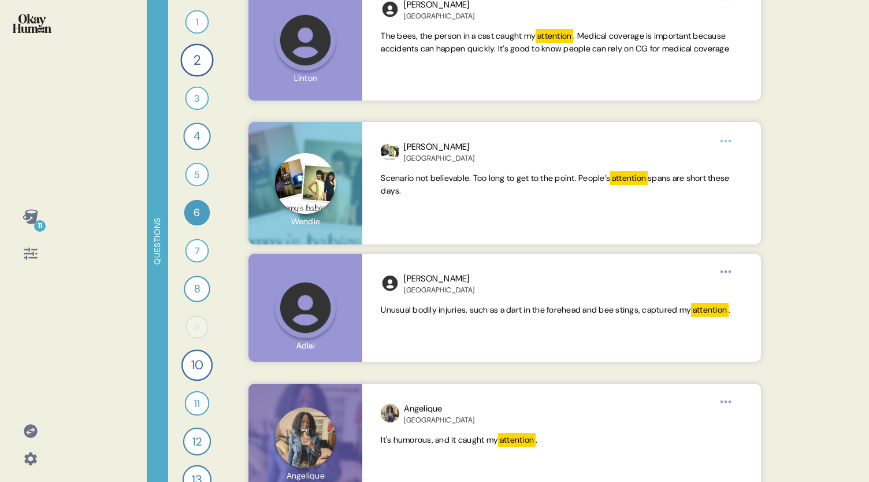
scroll to position [382, 0]
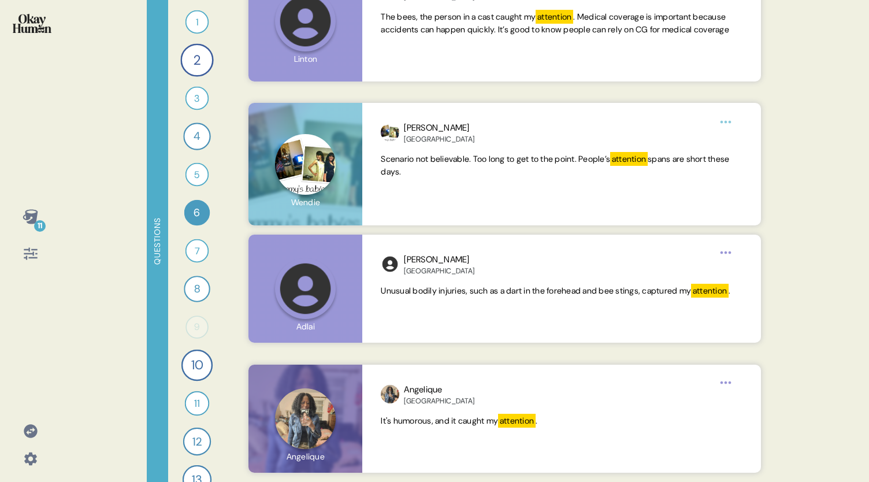
click at [811, 341] on div "11 Questions 1 Tell me what, if anything, you know about CG insurance. 1 Respon…" at bounding box center [434, 241] width 869 height 482
click at [832, 353] on div "11 Questions 1 Tell me what, if anything, you know about CG insurance. 1 Respon…" at bounding box center [434, 241] width 869 height 482
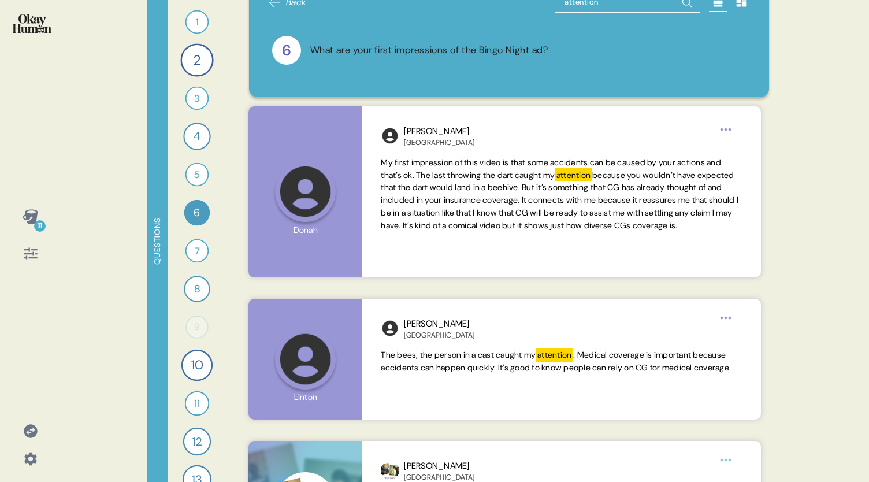
scroll to position [0, 0]
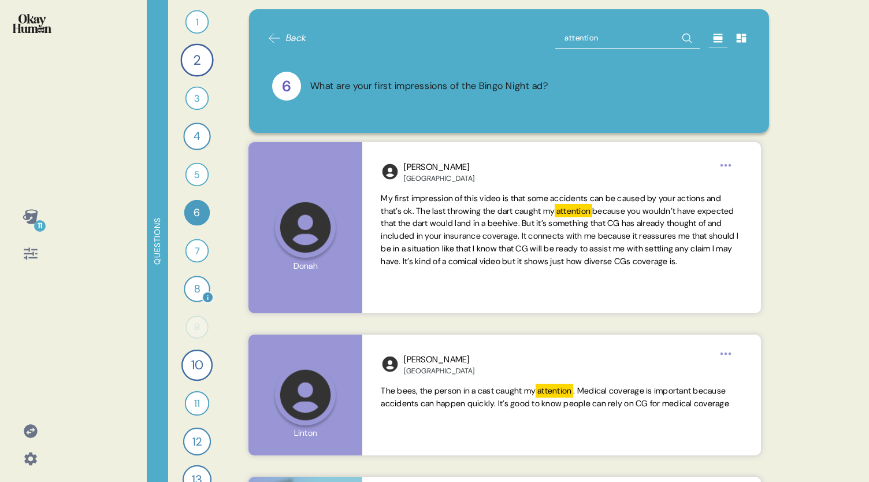
click at [186, 288] on div "8" at bounding box center [197, 289] width 26 height 26
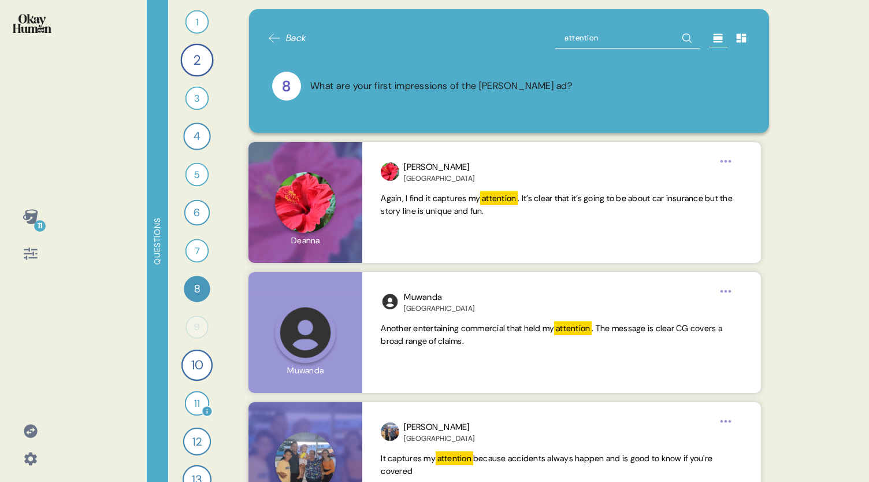
click at [188, 403] on div "11" at bounding box center [197, 403] width 25 height 25
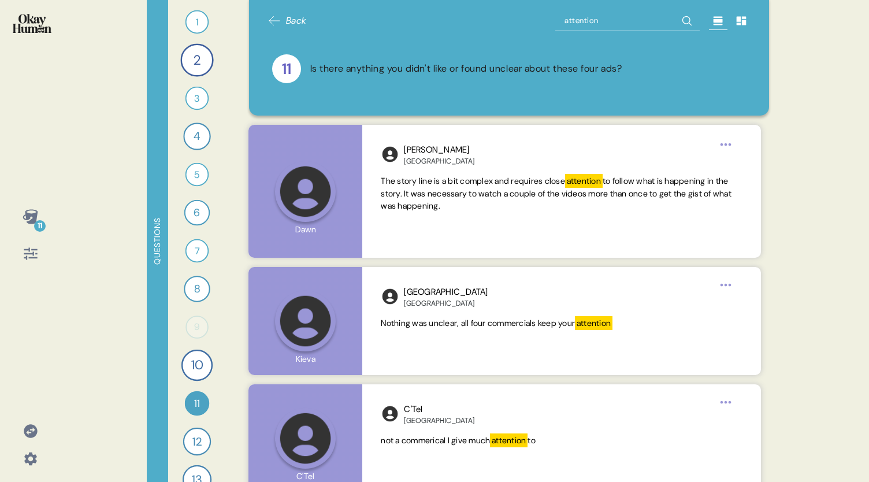
scroll to position [46, 0]
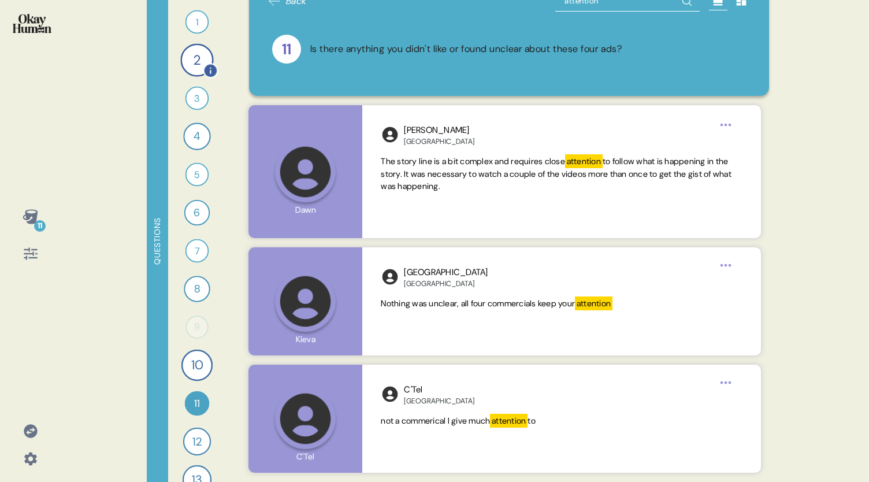
click at [192, 57] on div "2" at bounding box center [196, 59] width 33 height 33
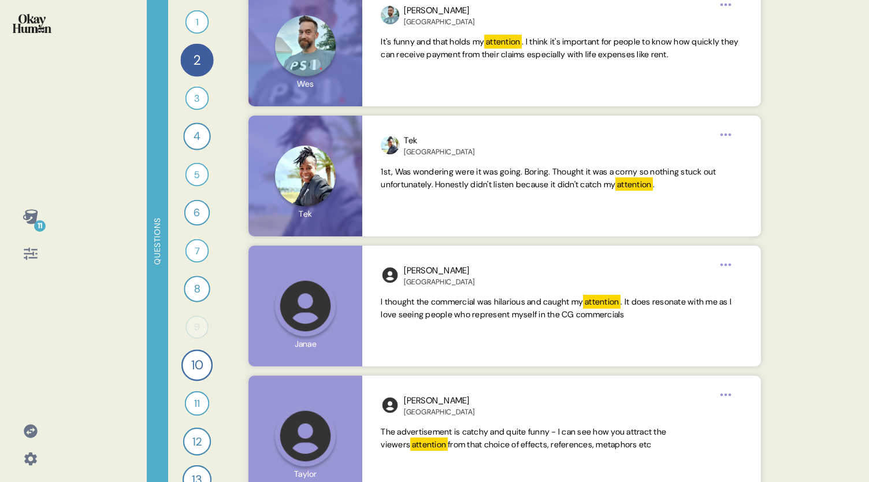
scroll to position [803, 0]
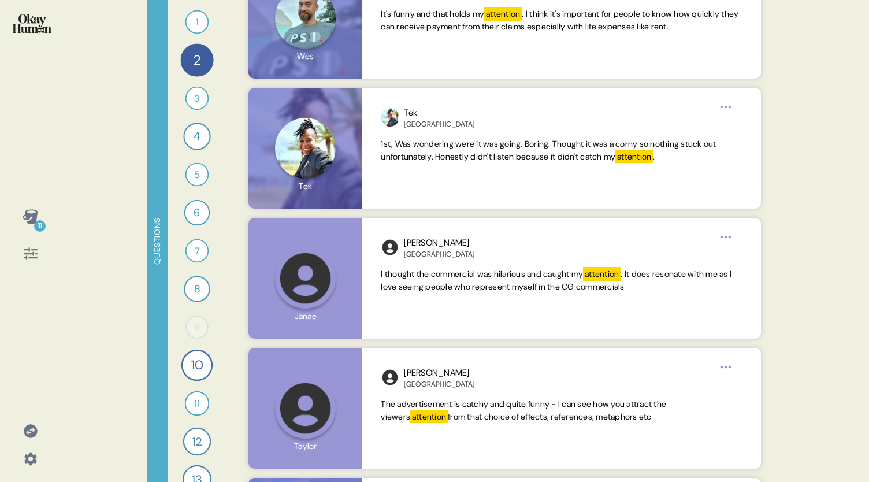
click at [805, 229] on div "11 Questions 1 Tell me what, if anything, you know about CG insurance. 1 Respon…" at bounding box center [434, 241] width 869 height 482
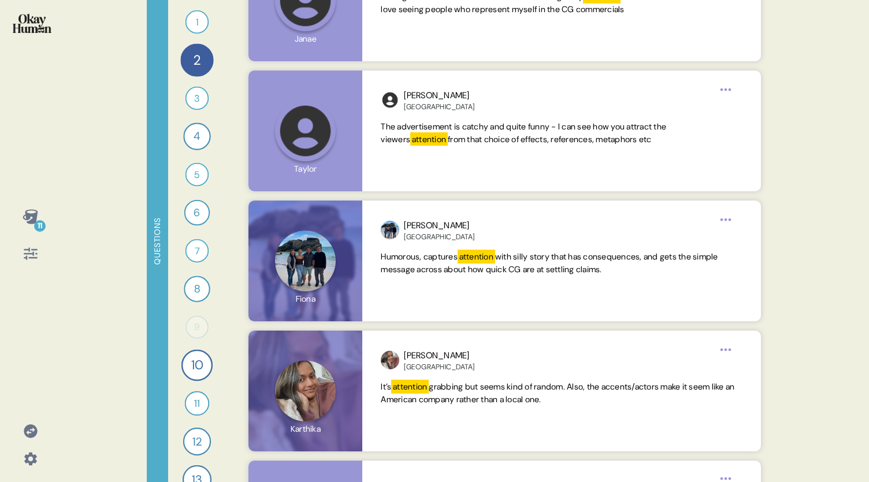
scroll to position [1108, 0]
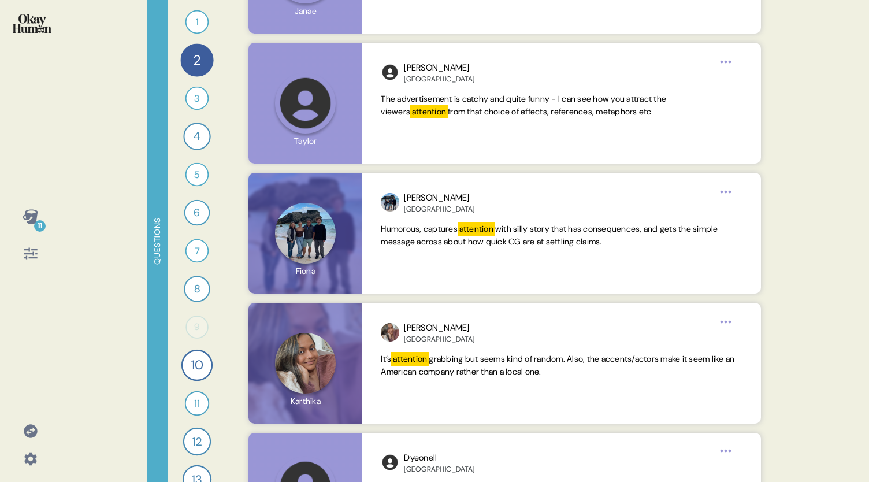
click at [226, 268] on div "Questions 1 Tell me what, if anything, you know about CG insurance. 1 Response …" at bounding box center [465, 241] width 636 height 482
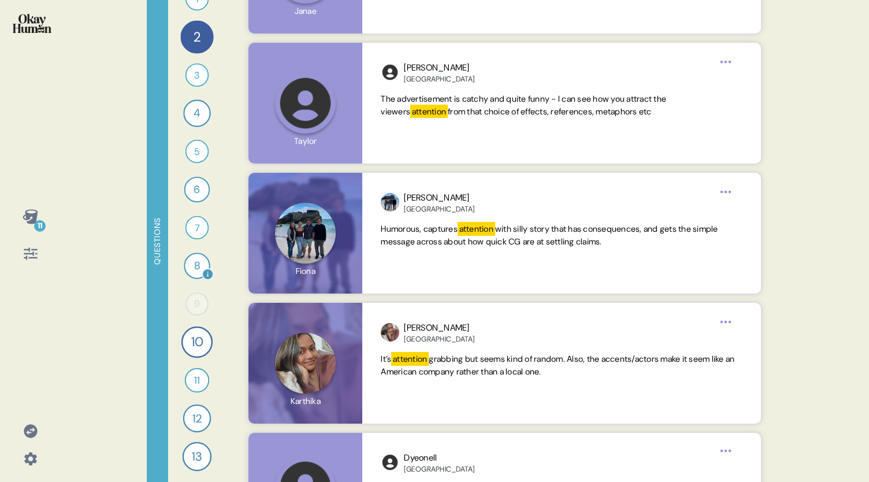
click at [192, 267] on div "8" at bounding box center [197, 265] width 26 height 26
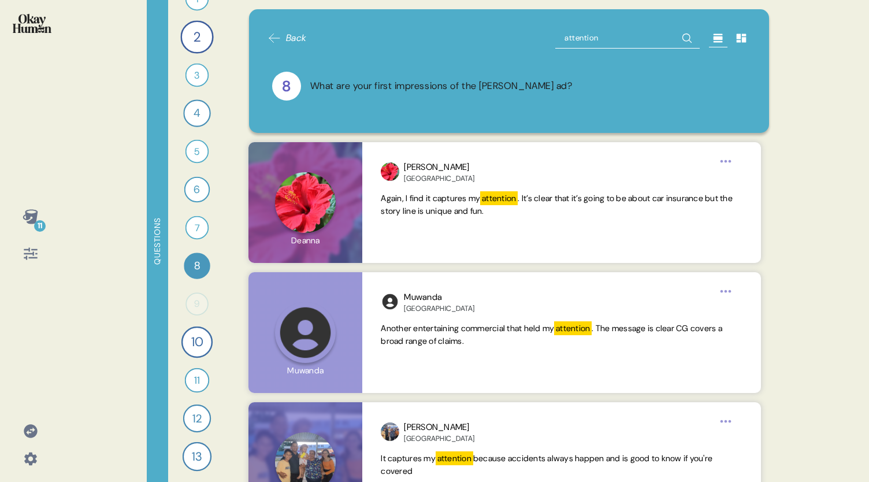
click at [609, 38] on input "attention" at bounding box center [627, 38] width 144 height 21
type input "a"
drag, startPoint x: 783, startPoint y: 204, endPoint x: 783, endPoint y: 233, distance: 28.9
click at [783, 233] on div "11 Questions 1 Tell me what, if anything, you know about CG insurance. 1 Respon…" at bounding box center [434, 241] width 869 height 482
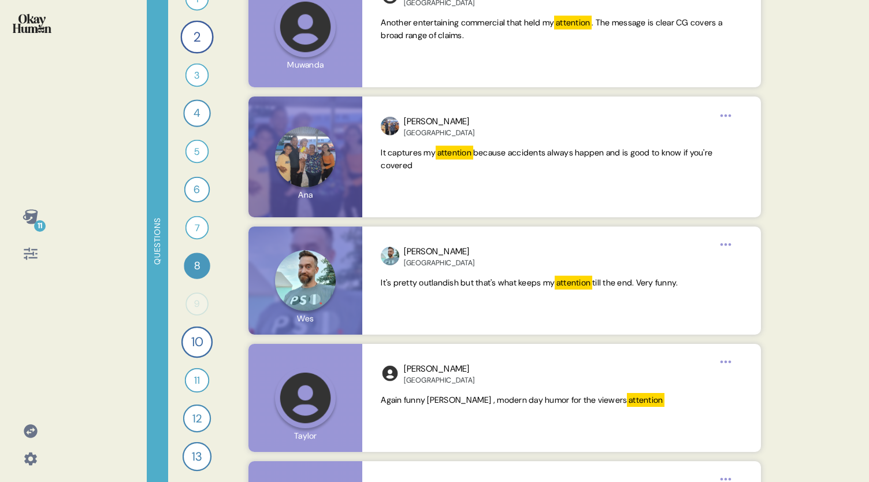
scroll to position [305, 0]
click at [39, 221] on div "11" at bounding box center [40, 226] width 12 height 12
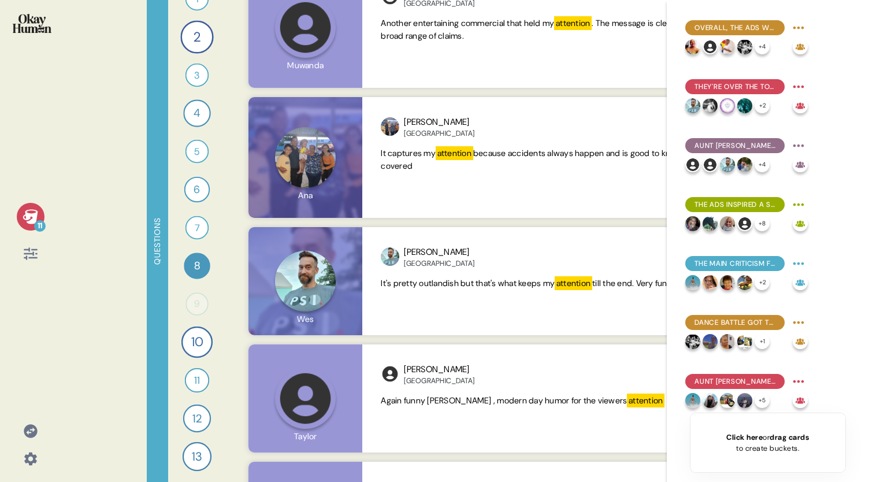
drag, startPoint x: 865, startPoint y: 174, endPoint x: 853, endPoint y: 91, distance: 83.5
click at [853, 91] on div "Overall, the ads were described as funny, outrageous, and attention-grabbing. +…" at bounding box center [768, 241] width 202 height 482
click at [35, 217] on icon at bounding box center [30, 216] width 15 height 14
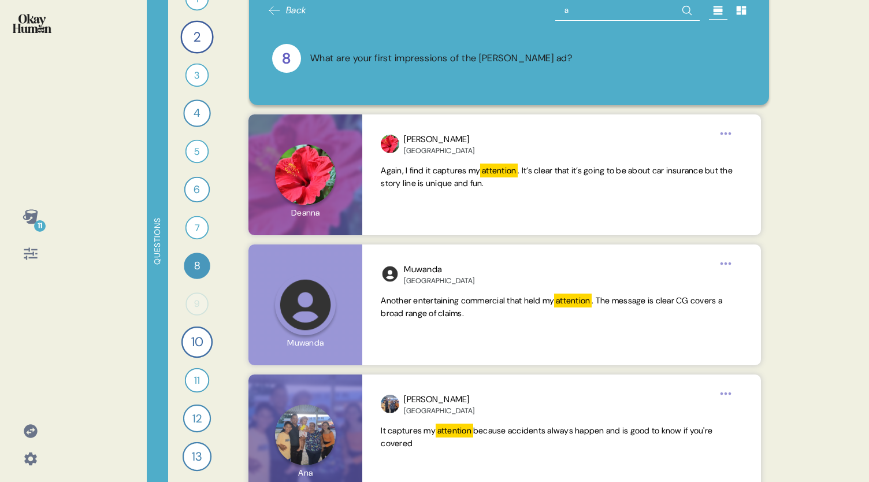
scroll to position [0, 0]
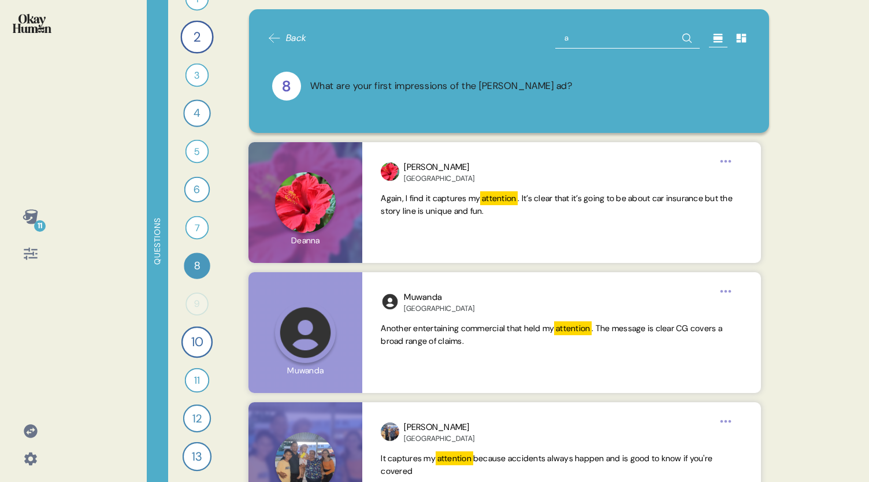
click at [613, 34] on input "a" at bounding box center [627, 38] width 144 height 21
click at [290, 36] on span "Back" at bounding box center [296, 38] width 21 height 14
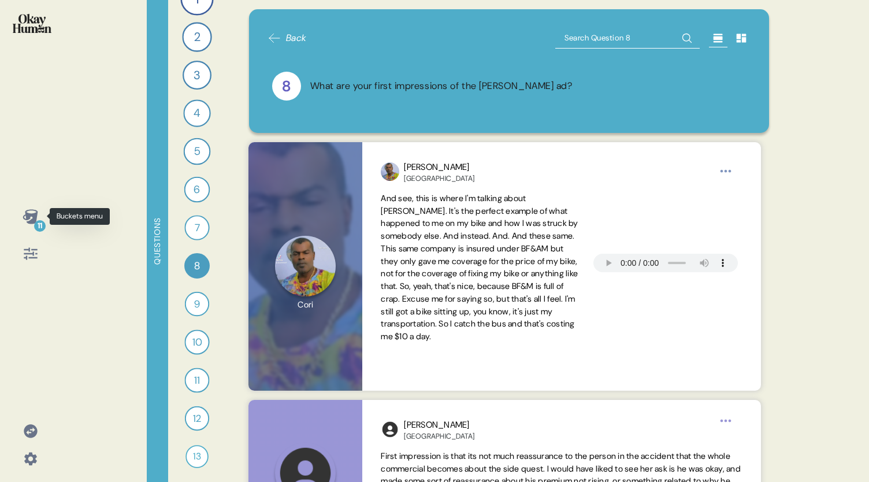
click at [36, 217] on icon at bounding box center [30, 216] width 15 height 14
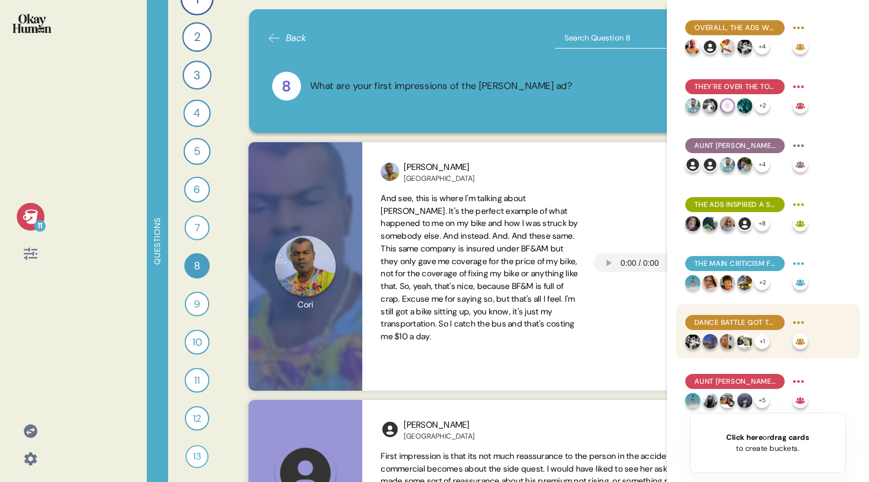
click at [738, 329] on div "Dance Battle got the most criticism for the complexity of its storyline." at bounding box center [734, 322] width 99 height 15
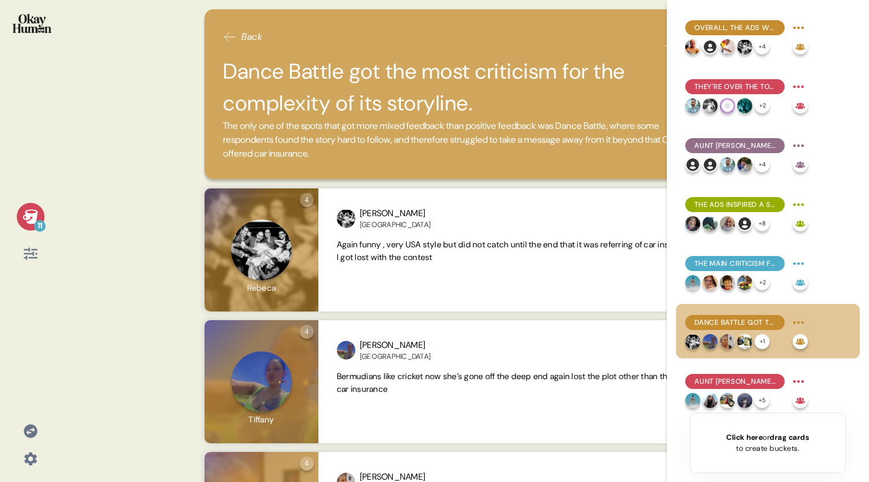
click at [28, 213] on icon at bounding box center [30, 216] width 15 height 14
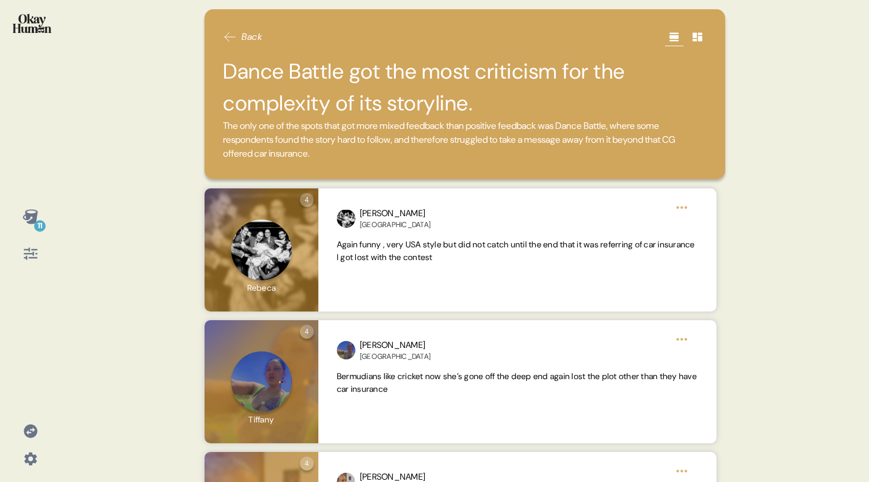
click at [233, 32] on icon at bounding box center [230, 37] width 14 height 14
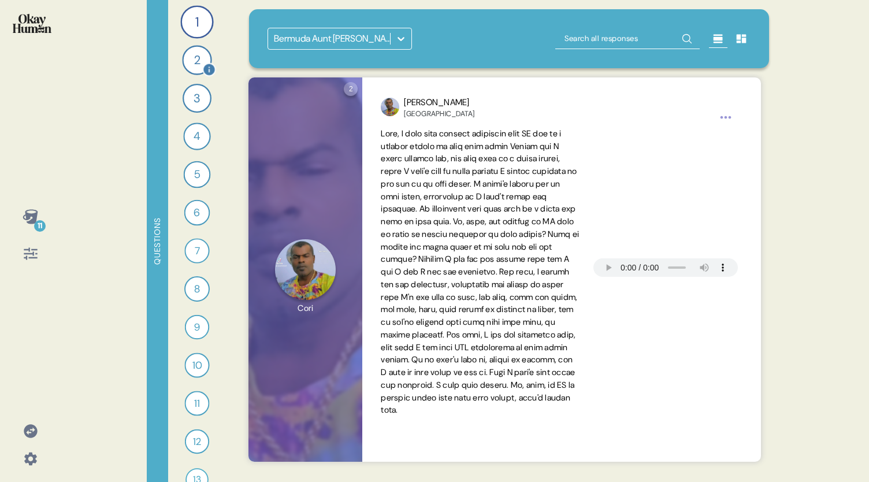
click at [189, 61] on div "2" at bounding box center [196, 59] width 29 height 29
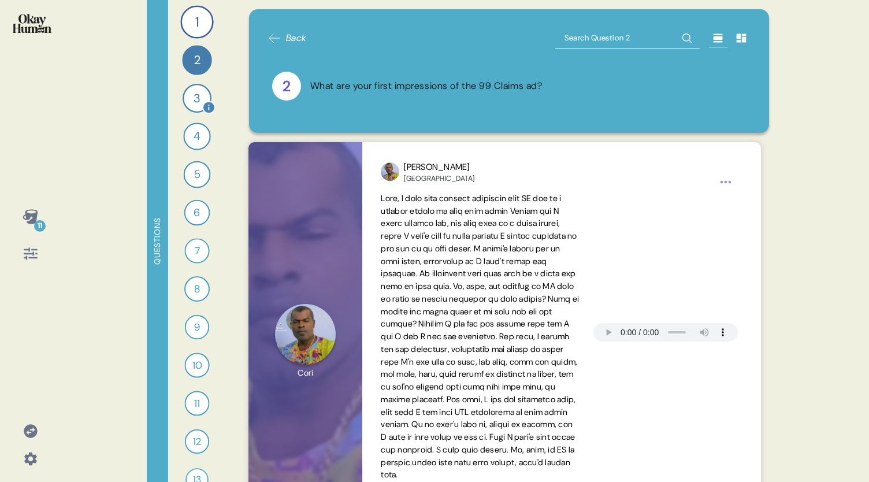
click at [189, 95] on div "3" at bounding box center [197, 98] width 29 height 29
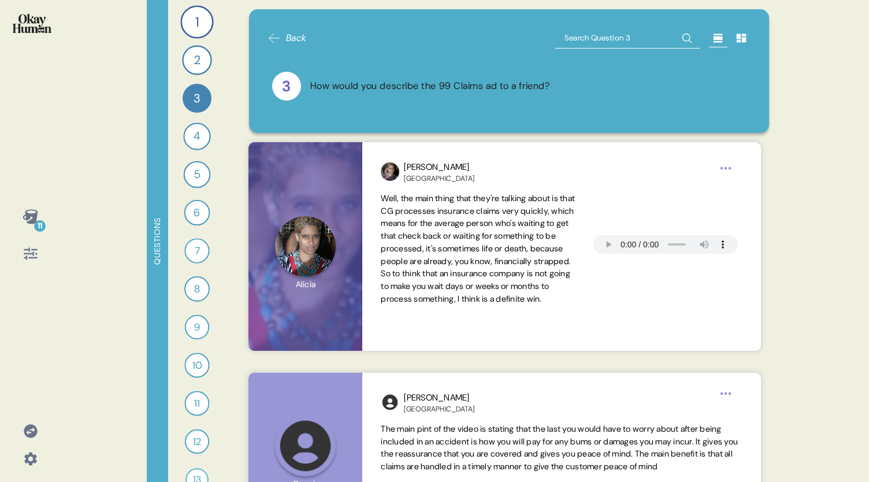
click at [34, 220] on icon at bounding box center [30, 216] width 15 height 14
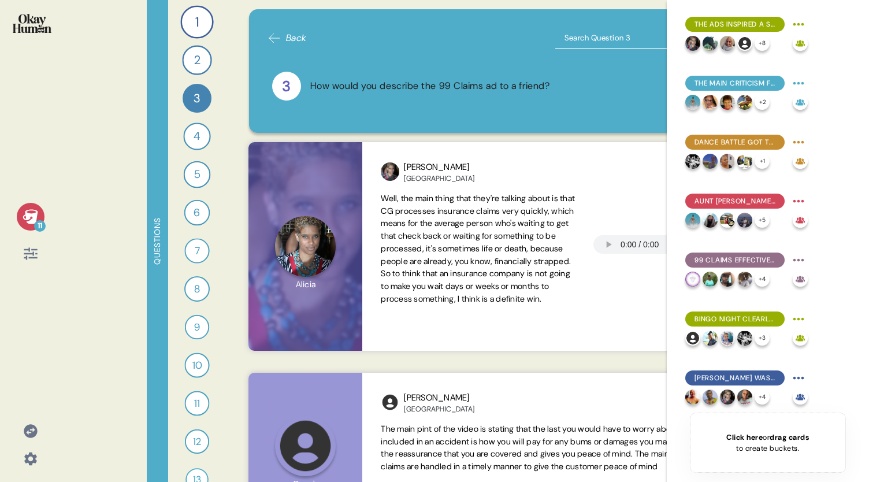
scroll to position [183, 0]
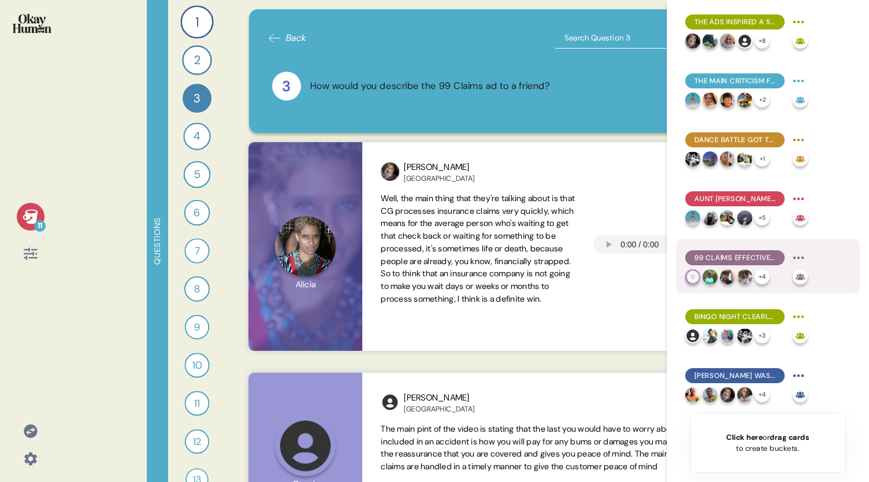
click at [728, 257] on span "99 Claims effectively got across the point on speed of claim payouts." at bounding box center [734, 257] width 81 height 10
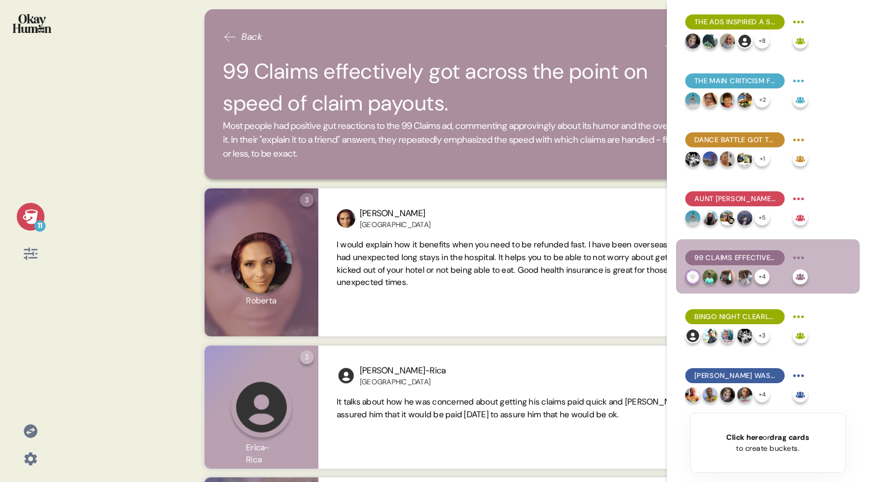
click at [440, 154] on span "Most people had positive gut reactions to the 99 Claims ad, commenting approvin…" at bounding box center [464, 140] width 483 height 42
click at [437, 152] on span "Most people had positive gut reactions to the 99 Claims ad, commenting approvin…" at bounding box center [464, 140] width 483 height 42
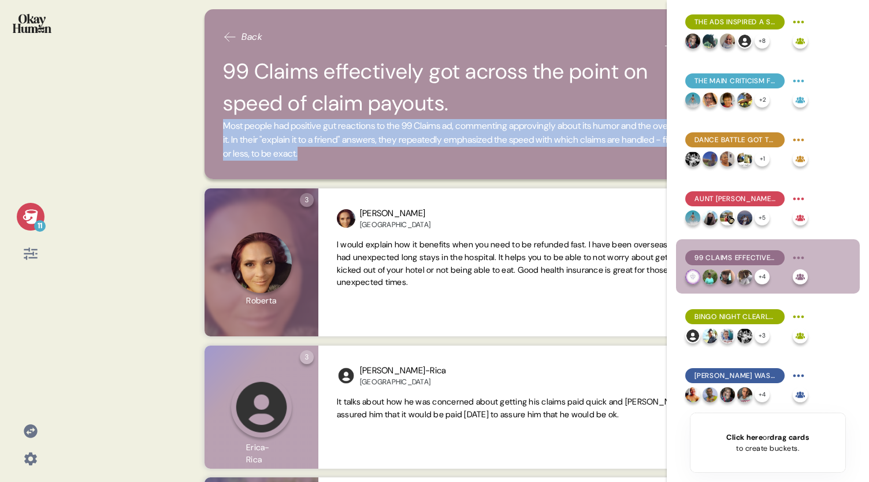
drag, startPoint x: 438, startPoint y: 154, endPoint x: 218, endPoint y: 126, distance: 221.2
click at [218, 126] on div "Back 99 Claims effectively got across the point on speed of claim payouts. Most…" at bounding box center [464, 94] width 520 height 170
copy span "Most people had positive gut reactions to the 99 Claims ad, commenting approvin…"
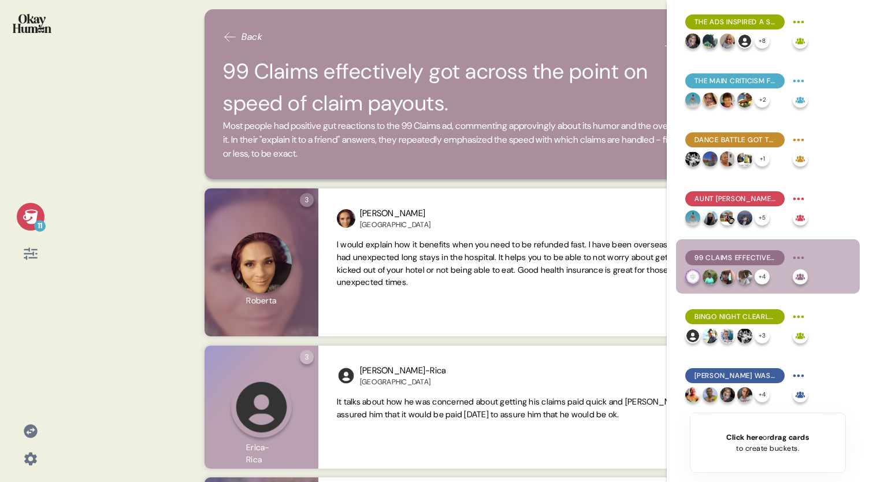
click at [29, 214] on icon at bounding box center [30, 216] width 15 height 14
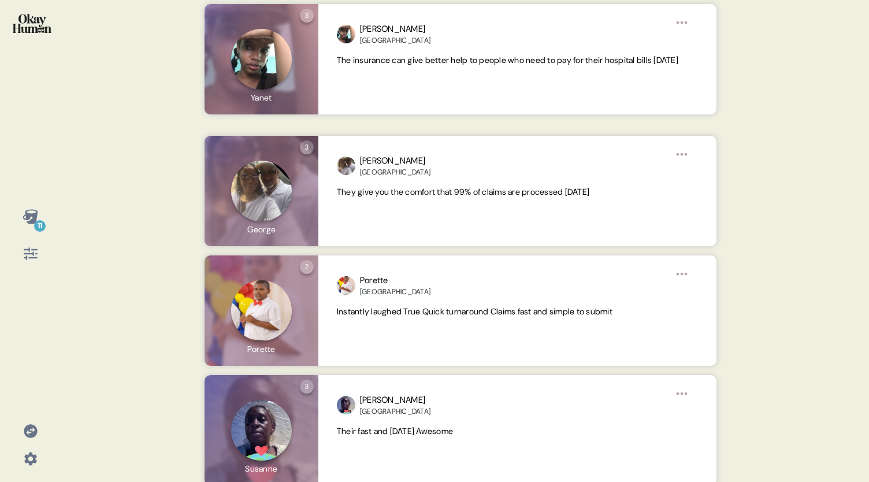
scroll to position [758, 0]
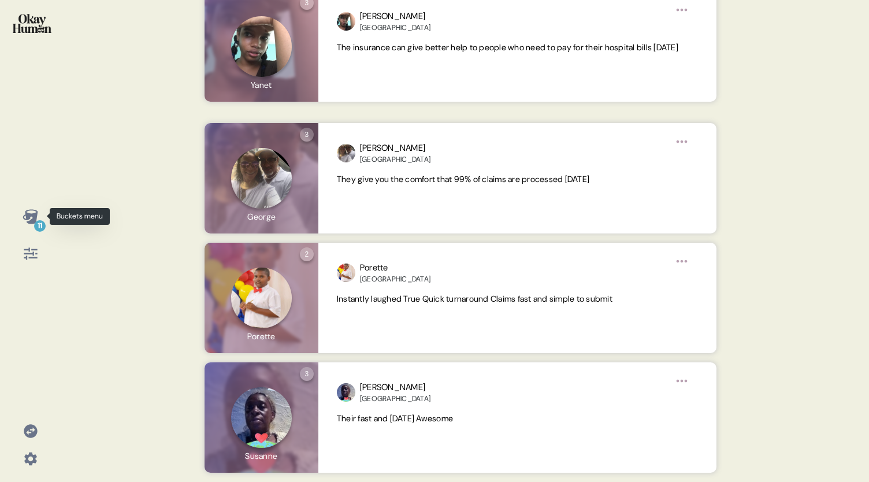
click at [29, 217] on icon at bounding box center [30, 216] width 15 height 14
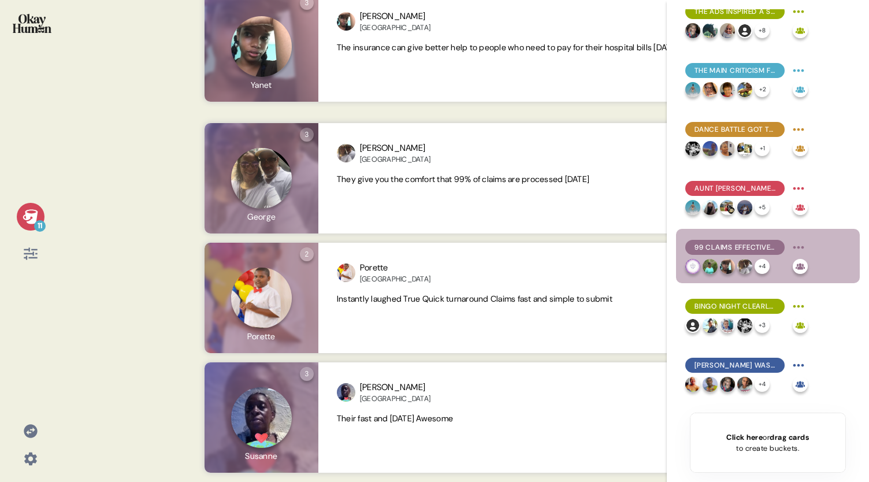
scroll to position [195, 0]
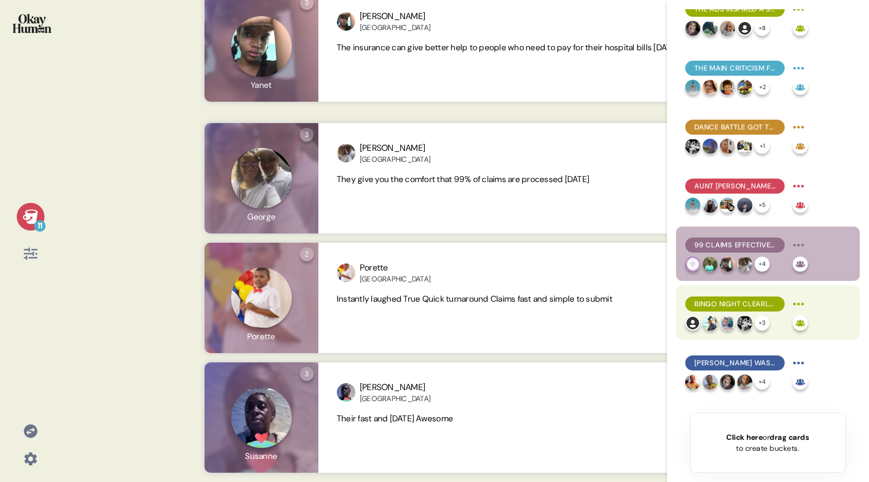
click at [720, 311] on div "Bingo Night clearly focused on medical insurance." at bounding box center [746, 304] width 122 height 18
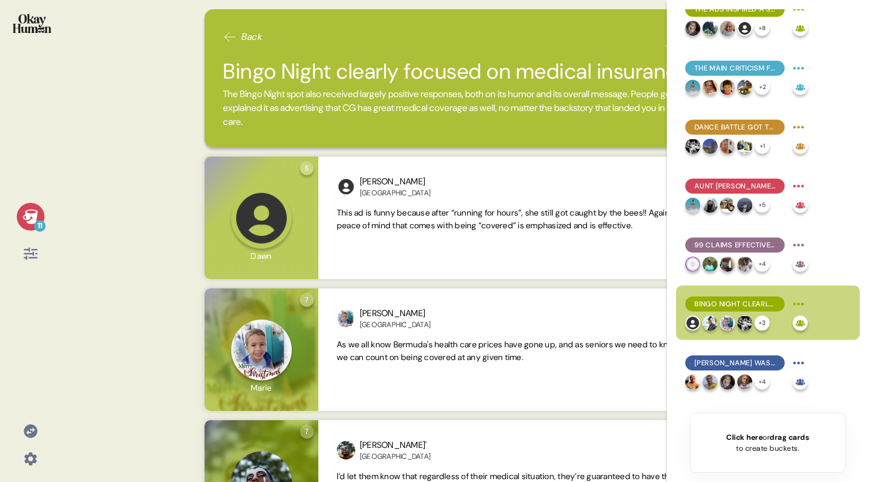
click at [32, 218] on icon at bounding box center [30, 216] width 15 height 14
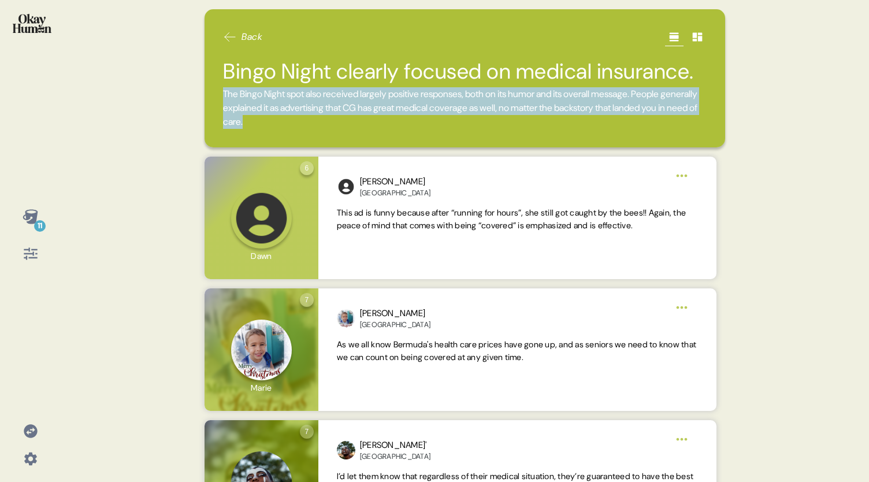
drag, startPoint x: 425, startPoint y: 122, endPoint x: 220, endPoint y: 91, distance: 206.8
click at [220, 91] on div "Back Bingo Night clearly focused on medical insurance. The Bingo Night spot als…" at bounding box center [464, 78] width 520 height 138
copy span "The Bingo Night spot also received largely positive responses, both on its humo…"
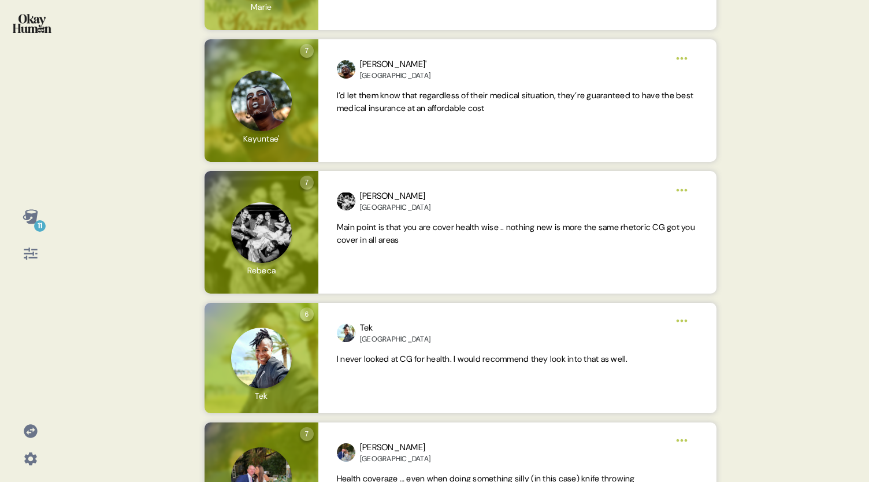
scroll to position [381, 0]
click at [802, 177] on div "11 Back Bingo Night clearly focused on medical insurance. The Bingo Night spot …" at bounding box center [434, 241] width 869 height 482
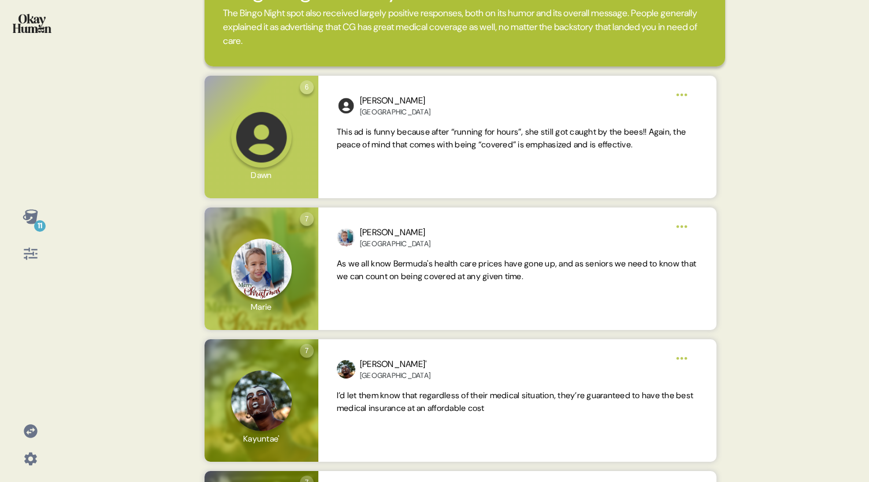
scroll to position [77, 0]
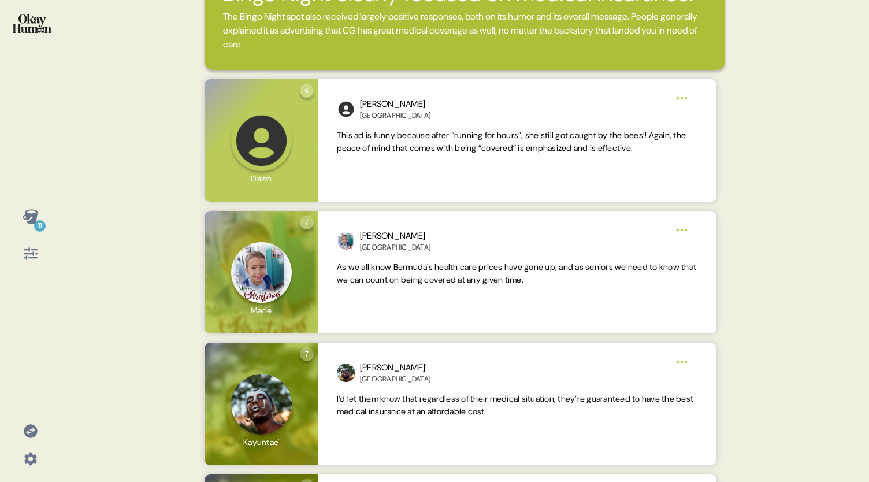
click at [34, 218] on icon at bounding box center [30, 216] width 15 height 14
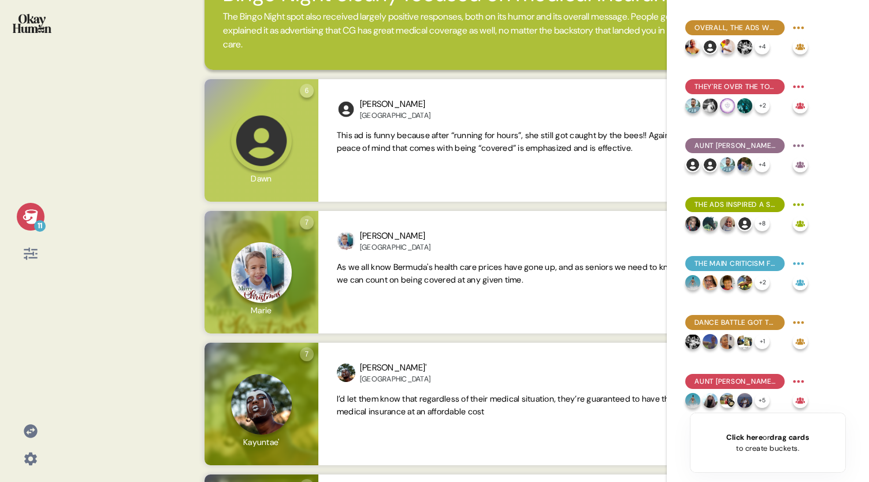
click at [34, 218] on icon at bounding box center [30, 216] width 15 height 14
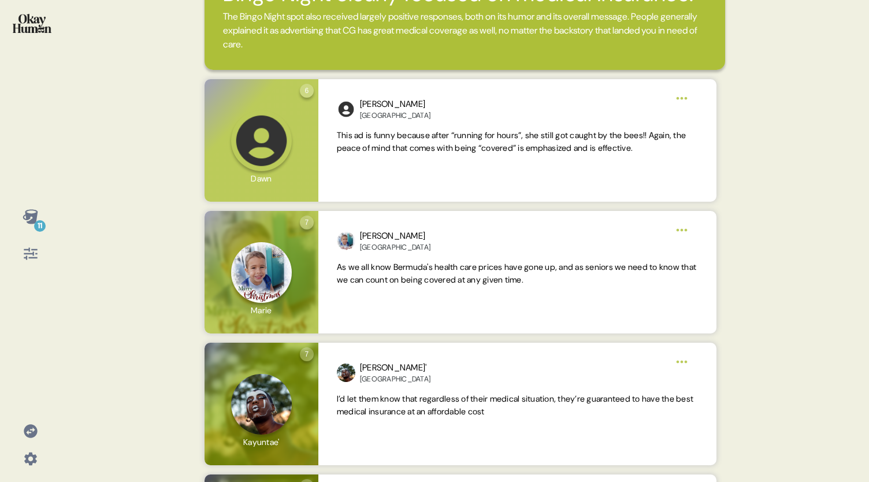
scroll to position [0, 0]
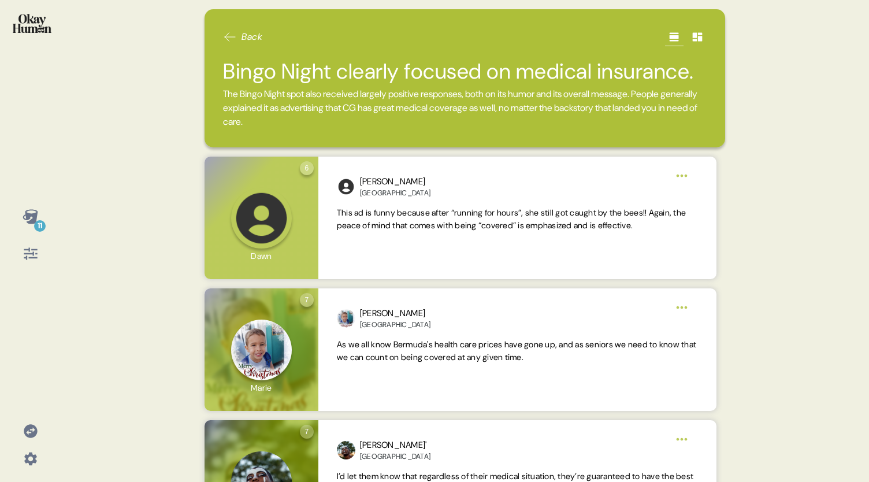
click at [237, 35] on span "Back" at bounding box center [242, 37] width 39 height 14
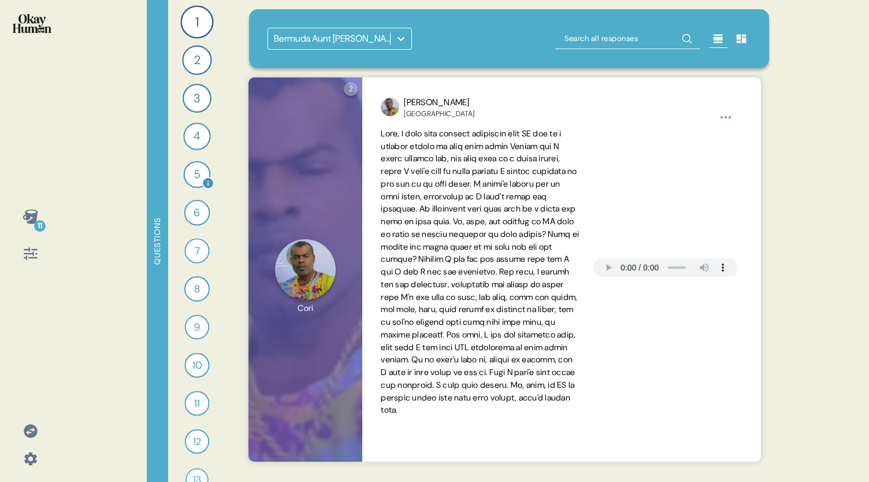
click at [189, 175] on div "5" at bounding box center [197, 174] width 27 height 27
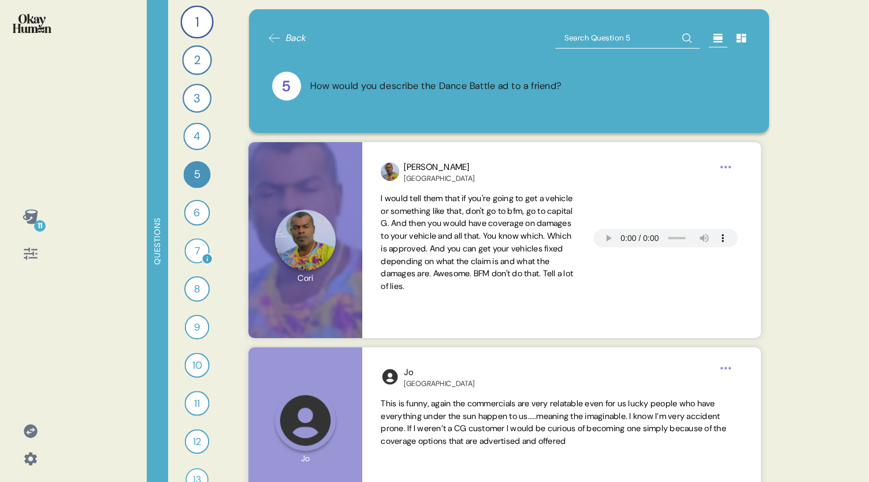
click at [191, 248] on div "7" at bounding box center [196, 250] width 25 height 25
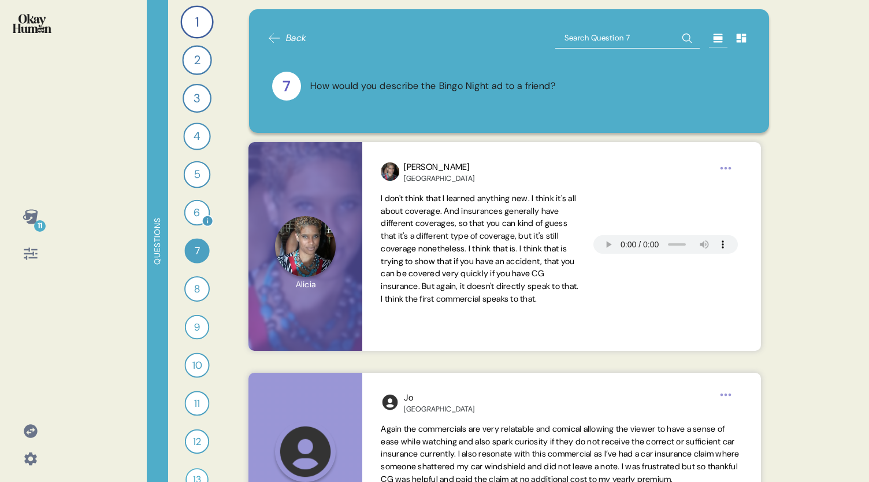
click at [189, 218] on div "6" at bounding box center [197, 213] width 26 height 26
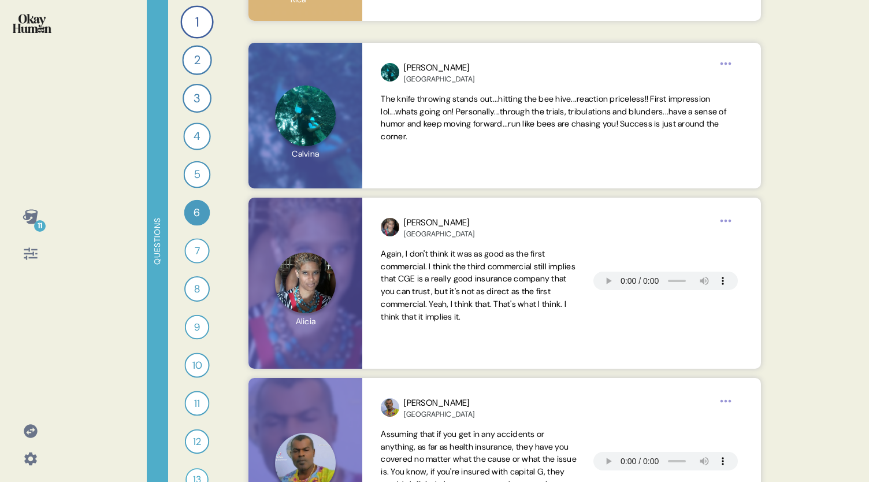
scroll to position [503, 0]
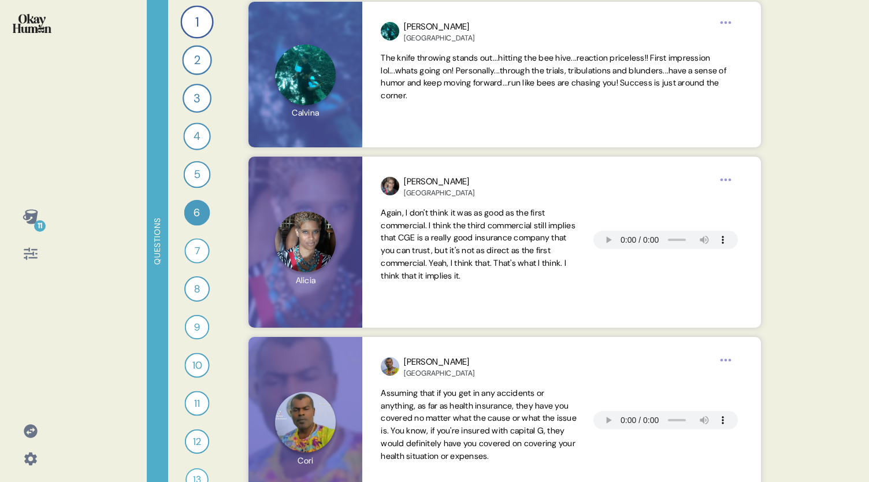
click at [38, 217] on div "11" at bounding box center [31, 217] width 28 height 28
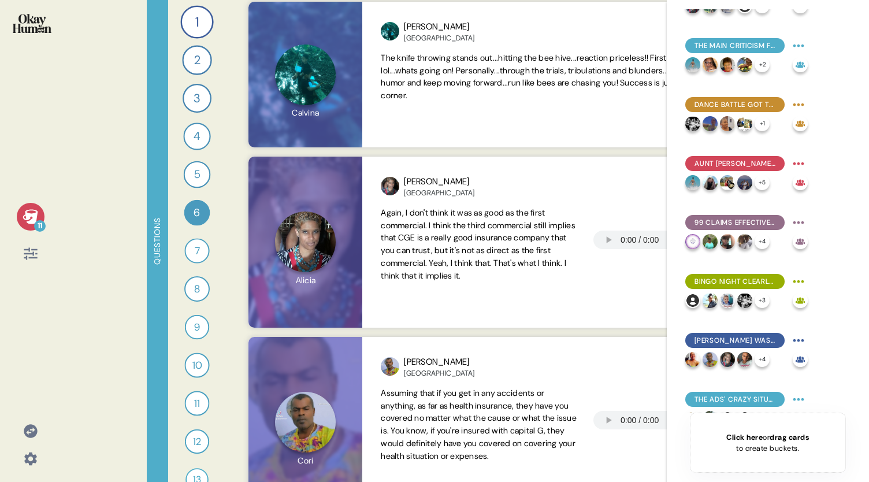
scroll to position [218, 0]
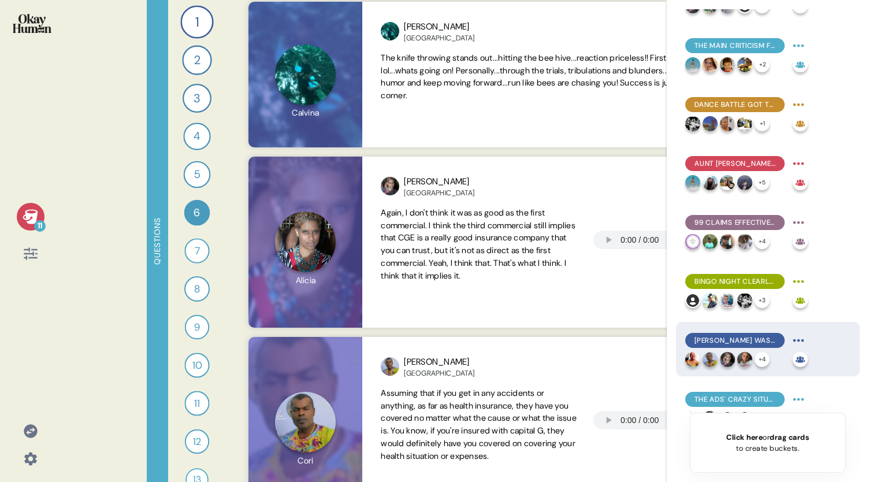
click at [757, 338] on span "[PERSON_NAME] was surprisingly relatable, with some commenting on the value ele…" at bounding box center [734, 340] width 81 height 10
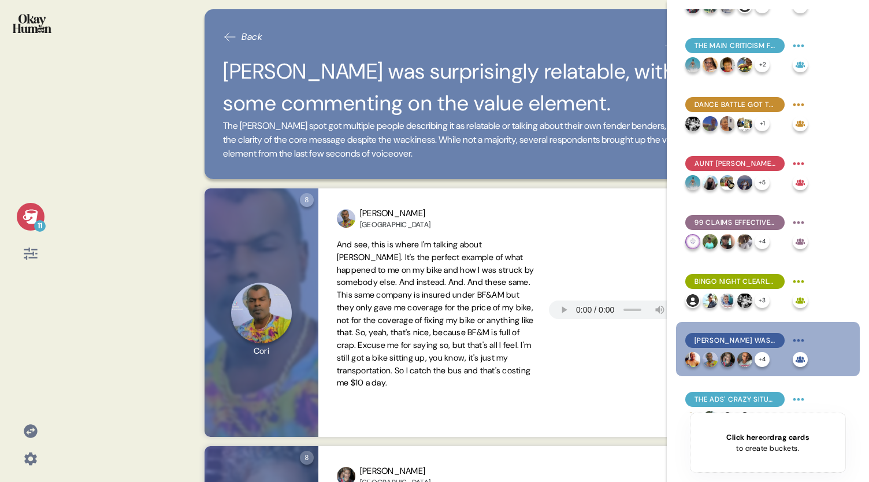
click at [26, 212] on icon at bounding box center [30, 216] width 15 height 14
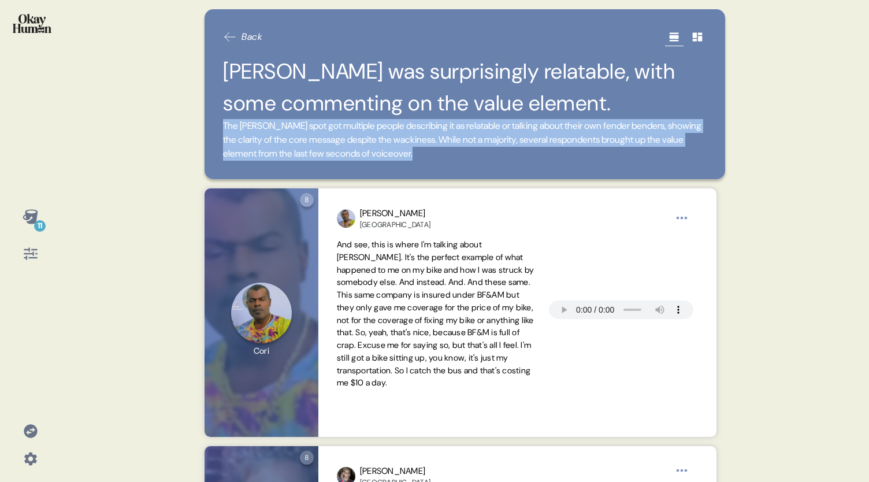
drag, startPoint x: 575, startPoint y: 152, endPoint x: 224, endPoint y: 128, distance: 352.1
click at [224, 128] on span "The [PERSON_NAME] spot got multiple people describing it as relatable or talkin…" at bounding box center [464, 140] width 483 height 42
copy span "The [PERSON_NAME] spot got multiple people describing it as relatable or talkin…"
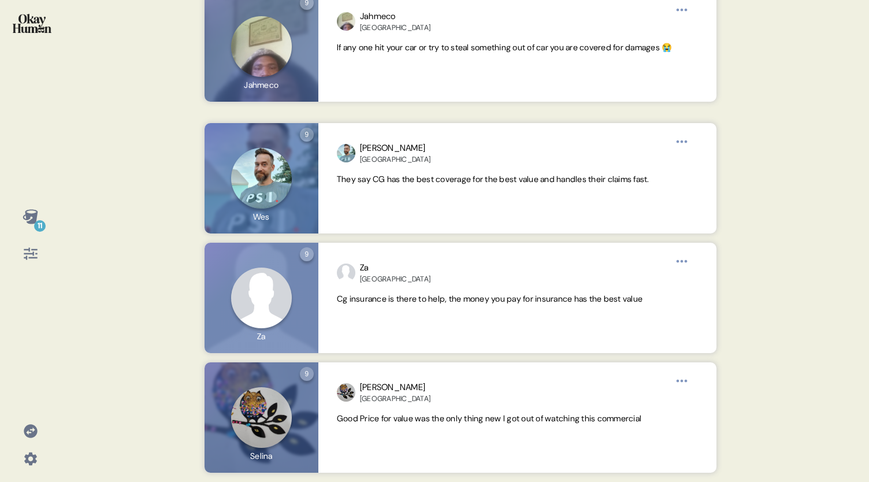
scroll to position [0, 0]
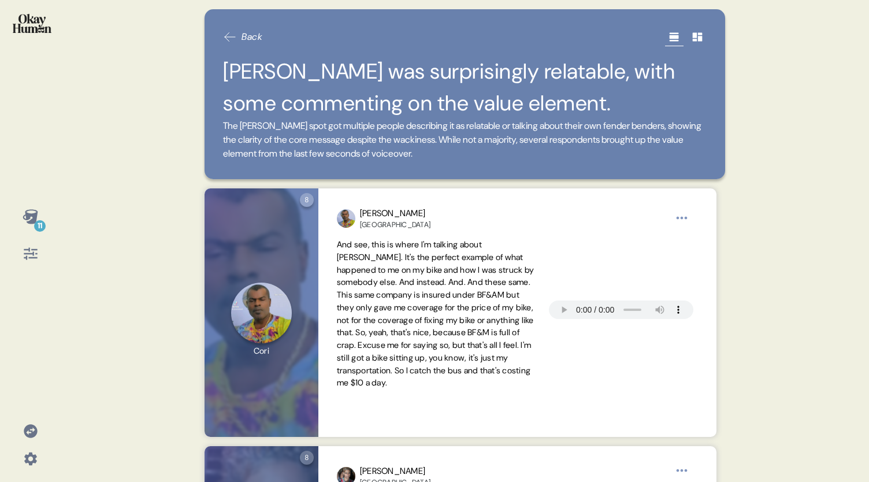
click at [237, 34] on span "Back" at bounding box center [242, 37] width 39 height 14
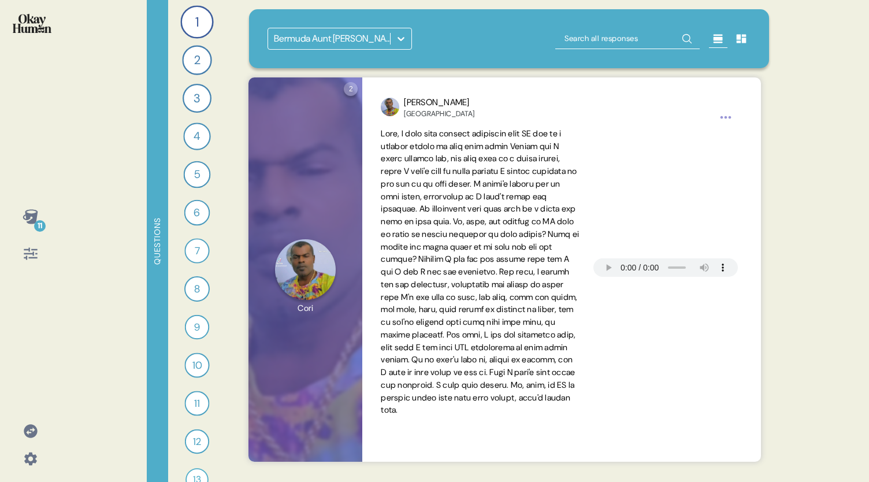
click at [596, 36] on input "text" at bounding box center [627, 38] width 144 height 21
type input "Relatable"
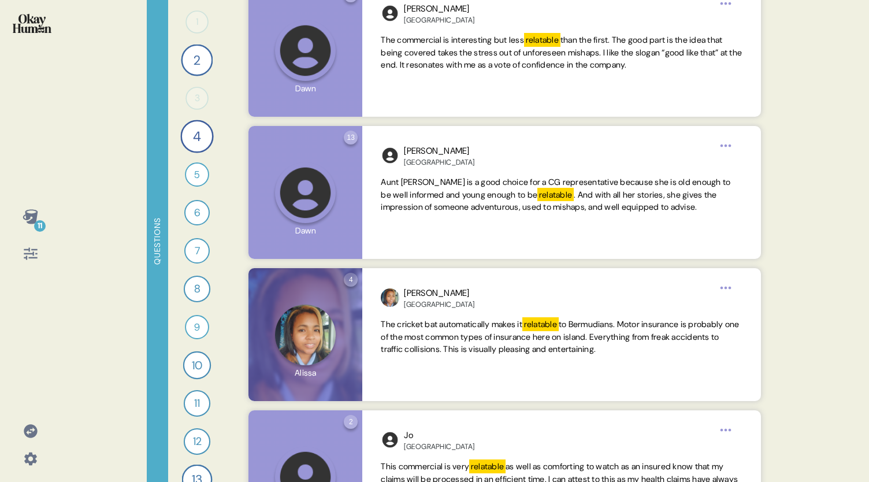
scroll to position [1625, 0]
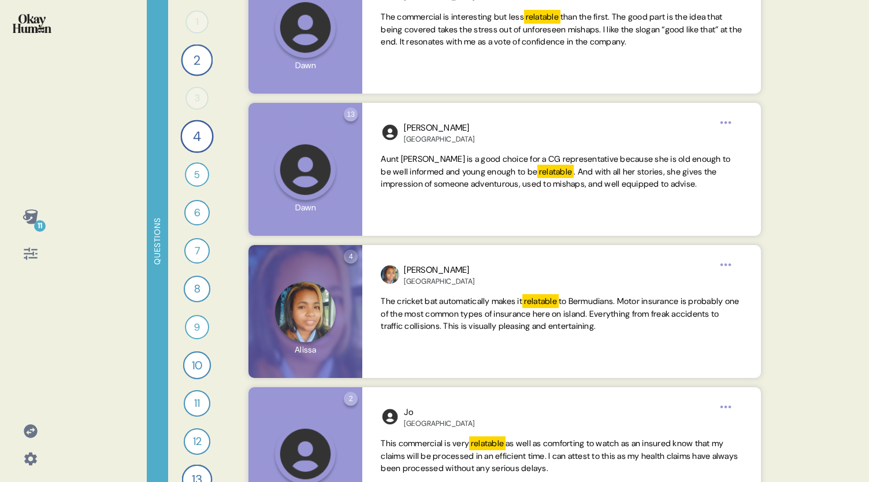
click at [803, 393] on div "11 Questions 1 0 Responses Responses 2 What are your first impressions of the 9…" at bounding box center [434, 241] width 869 height 482
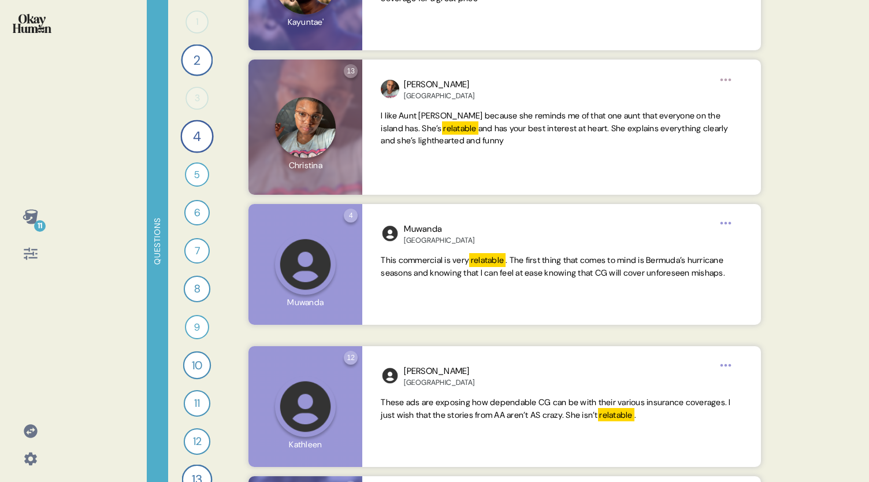
scroll to position [2253, 0]
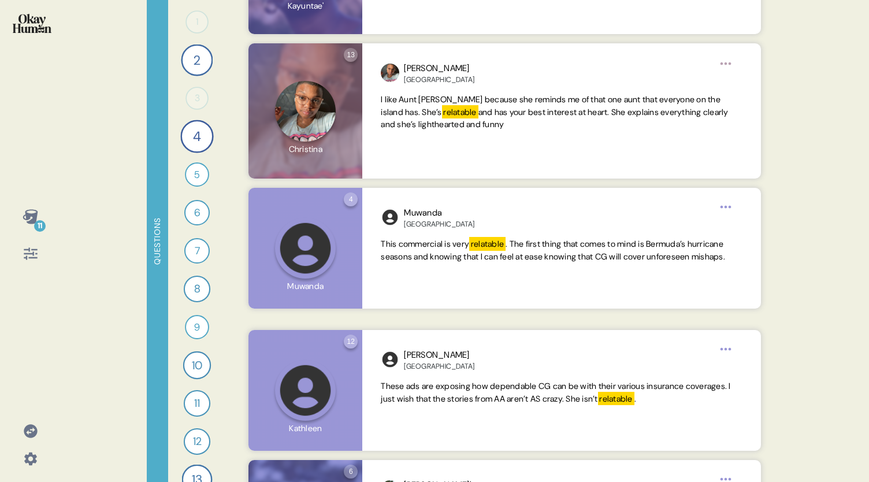
drag, startPoint x: 808, startPoint y: 414, endPoint x: 819, endPoint y: 334, distance: 79.9
click at [819, 334] on div "11 Questions 1 0 Responses Responses 2 What are your first impressions of the 9…" at bounding box center [434, 241] width 869 height 482
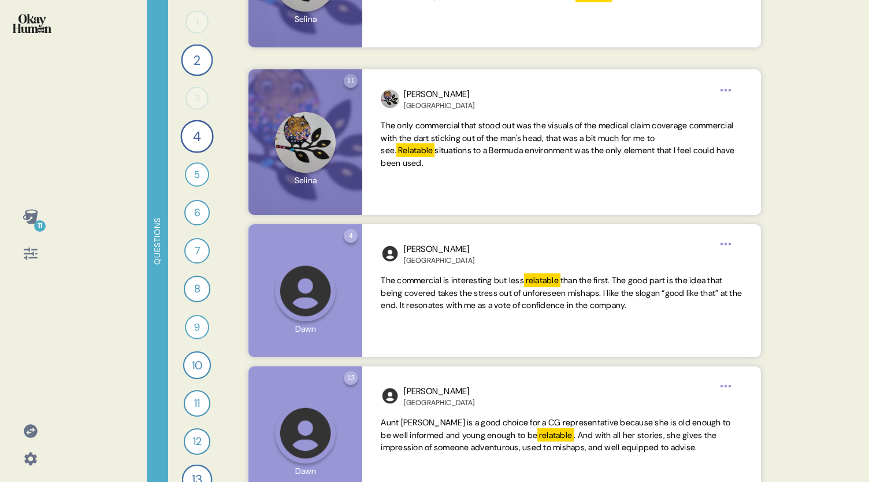
scroll to position [0, 0]
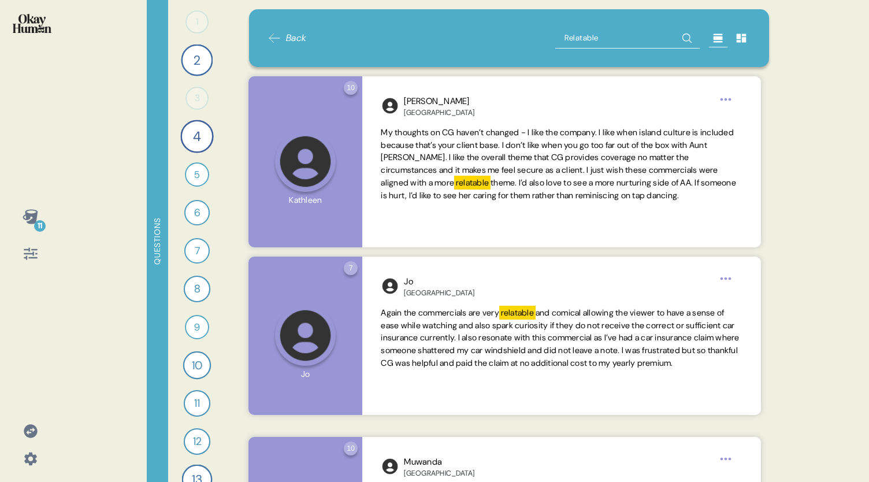
click at [266, 36] on div "Back Relatable" at bounding box center [509, 38] width 520 height 58
click at [276, 36] on icon at bounding box center [274, 38] width 14 height 14
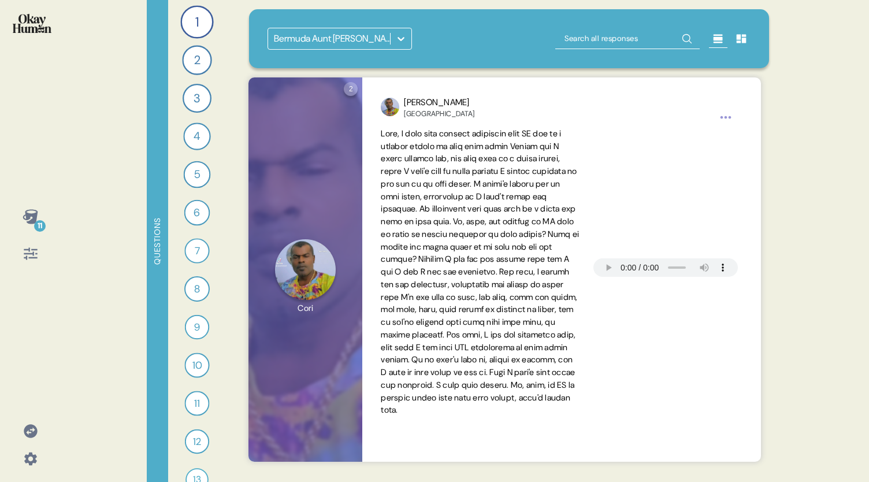
click at [589, 39] on input "text" at bounding box center [627, 38] width 144 height 21
type input "caring"
